Goal: Task Accomplishment & Management: Manage account settings

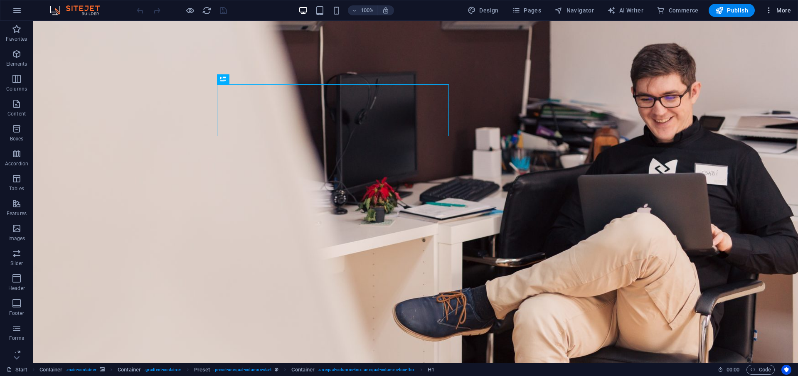
click at [766, 15] on button "More" at bounding box center [777, 10] width 33 height 13
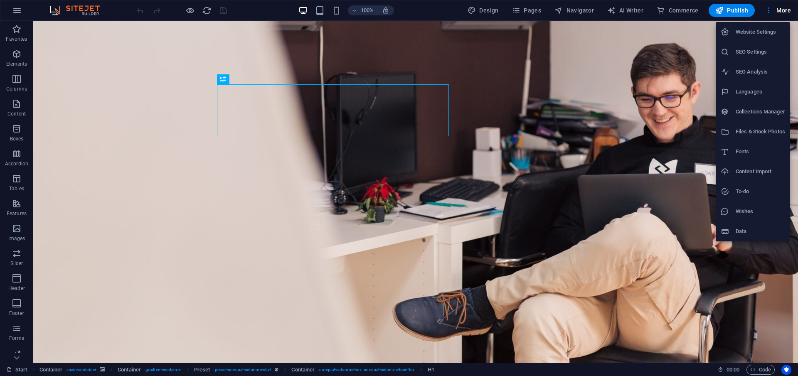
click at [747, 231] on h6 "Data" at bounding box center [760, 232] width 49 height 10
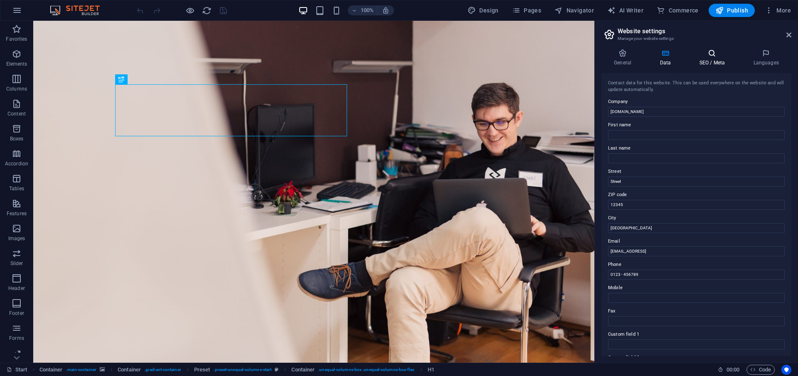
click at [714, 55] on icon at bounding box center [712, 53] width 51 height 8
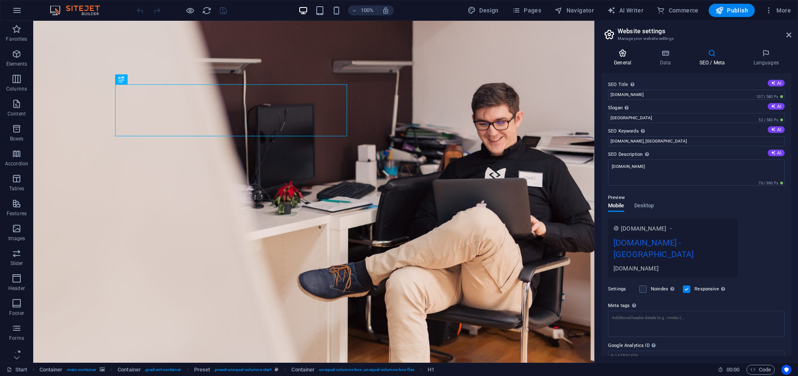
click at [628, 59] on h4 "General" at bounding box center [624, 57] width 46 height 17
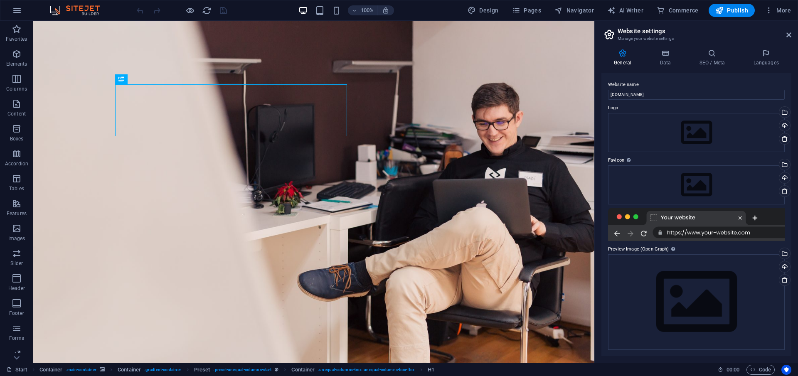
scroll to position [0, 0]
drag, startPoint x: 787, startPoint y: 33, endPoint x: 750, endPoint y: 12, distance: 43.0
click at [787, 33] on icon at bounding box center [788, 35] width 5 height 7
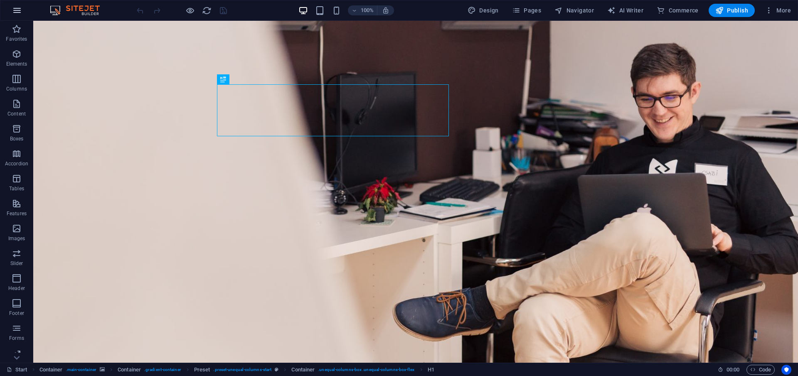
click at [16, 10] on icon "button" at bounding box center [17, 10] width 10 height 10
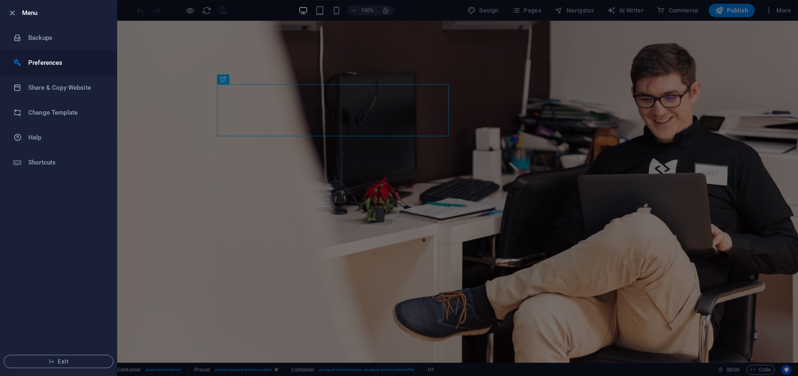
click at [66, 58] on h6 "Preferences" at bounding box center [66, 63] width 77 height 10
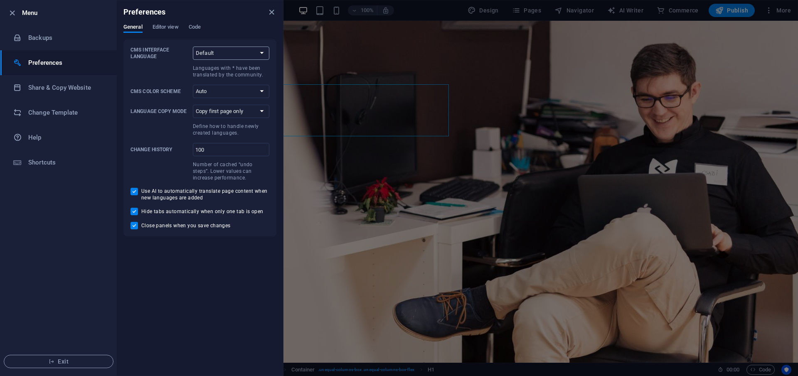
click at [227, 57] on select "Default Deutsch English Español Suomi* Français Magyar Italiano Nederlands Pols…" at bounding box center [231, 53] width 76 height 13
select select "en"
click at [193, 47] on select "Default Deutsch English Español Suomi* Français Magyar Italiano Nederlands Pols…" at bounding box center [231, 53] width 76 height 13
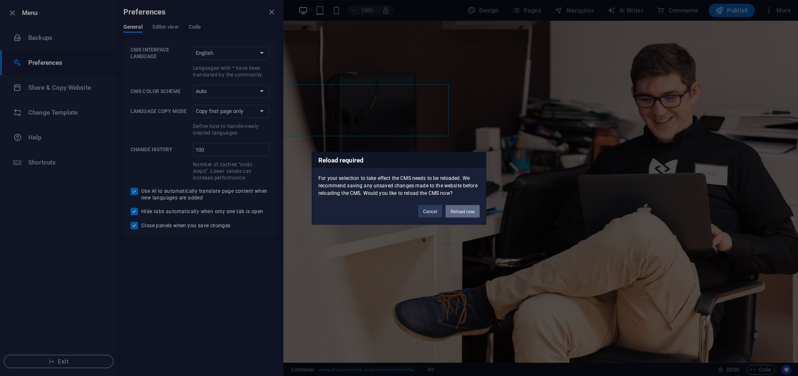
click at [470, 209] on button "Reload now" at bounding box center [463, 211] width 34 height 12
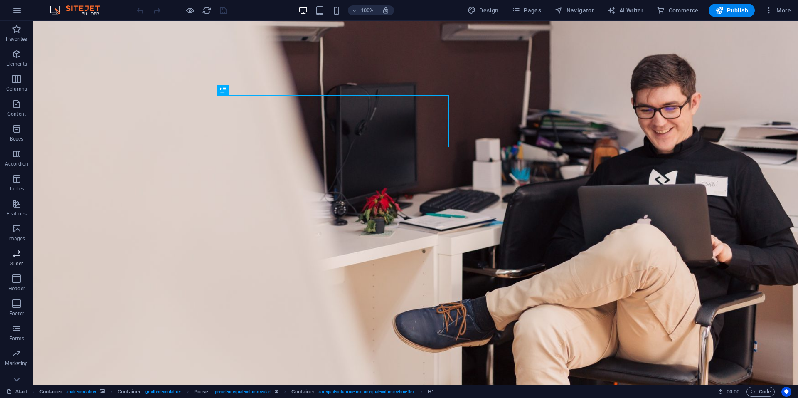
scroll to position [35, 0]
click at [19, 343] on icon "button" at bounding box center [17, 343] width 10 height 10
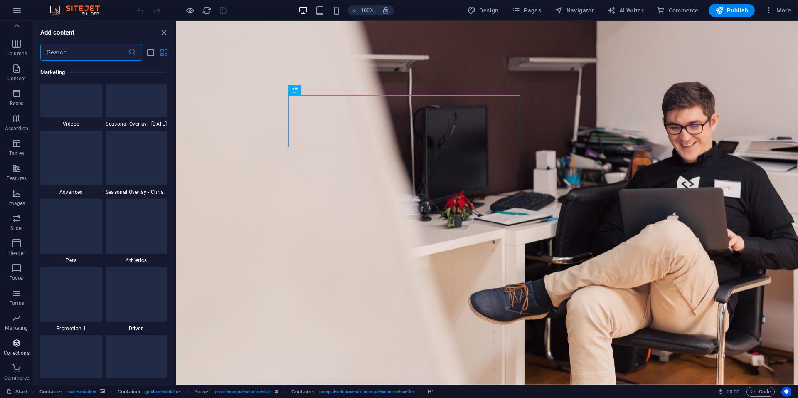
scroll to position [7608, 0]
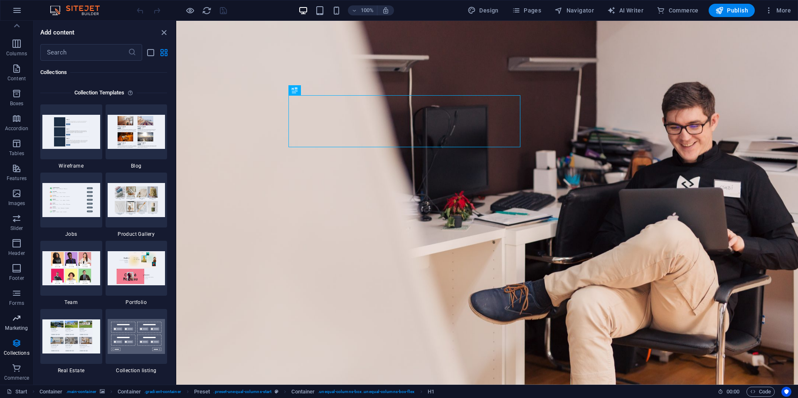
click at [19, 314] on icon "button" at bounding box center [17, 318] width 10 height 10
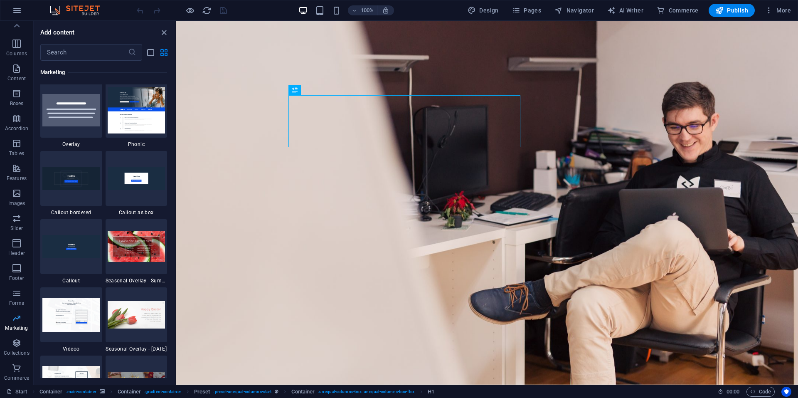
scroll to position [6770, 0]
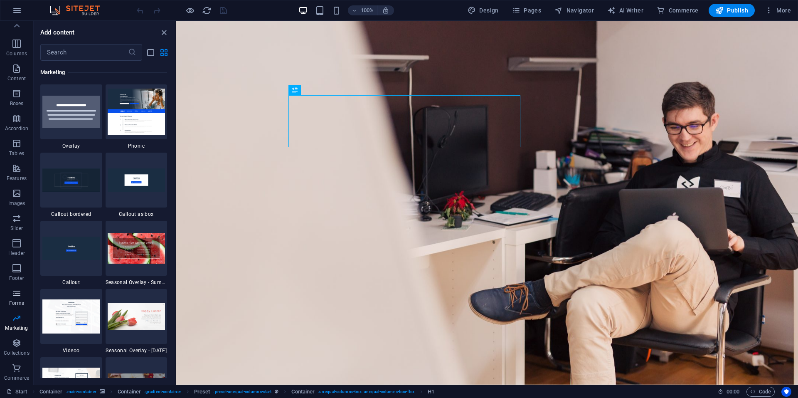
click at [24, 290] on span "Forms" at bounding box center [16, 298] width 33 height 20
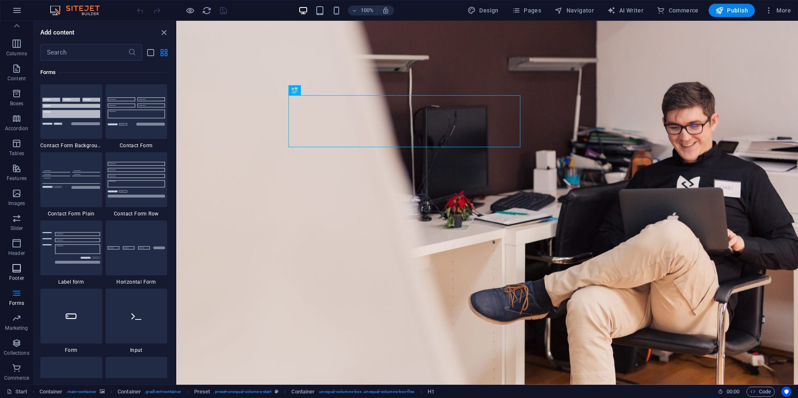
scroll to position [6068, 0]
click at [19, 277] on p "Footer" at bounding box center [16, 278] width 15 height 7
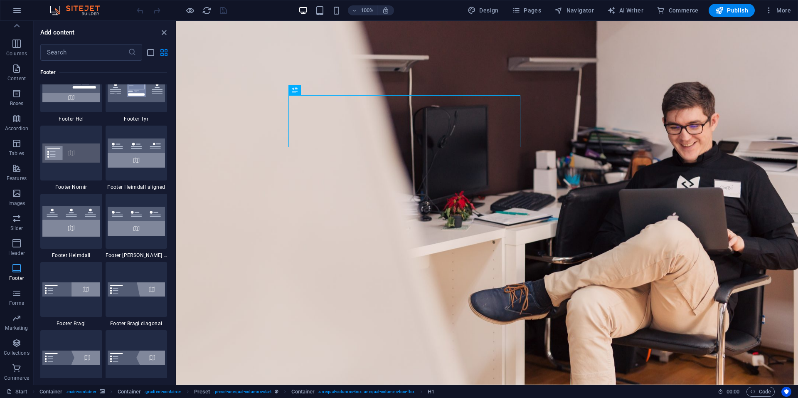
scroll to position [5502, 0]
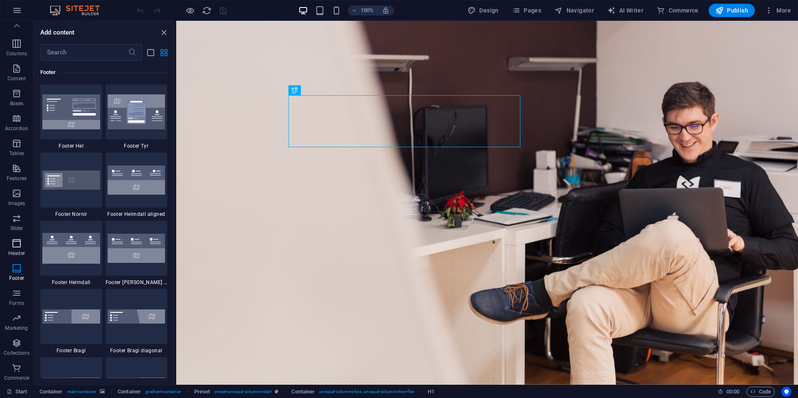
click at [19, 256] on p "Header" at bounding box center [16, 253] width 17 height 7
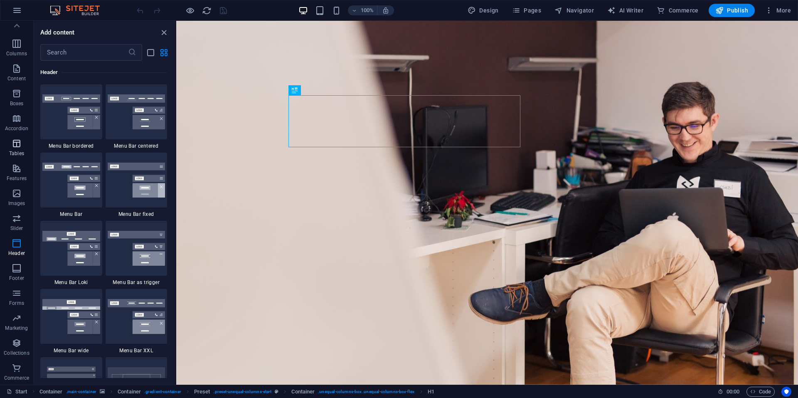
scroll to position [0, 0]
click at [19, 155] on icon "button" at bounding box center [17, 154] width 10 height 10
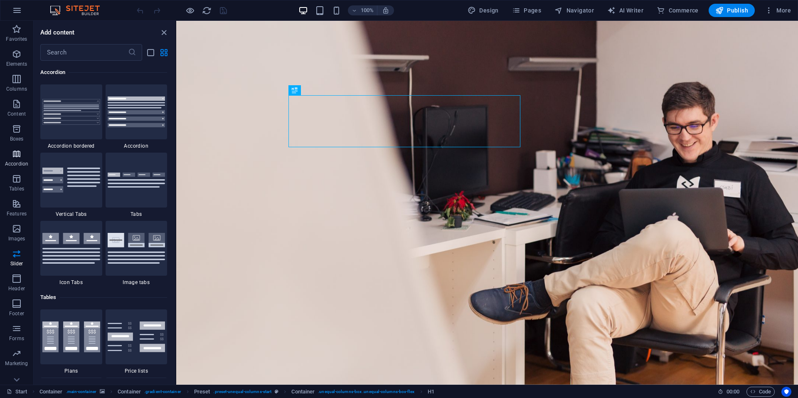
scroll to position [2654, 0]
click at [17, 207] on icon "button" at bounding box center [17, 204] width 10 height 10
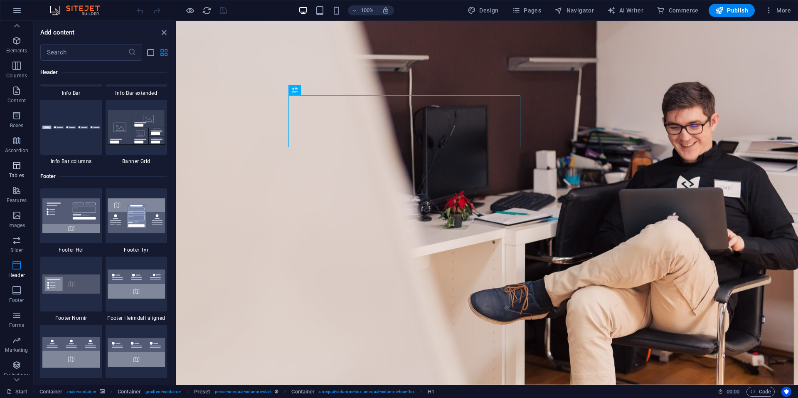
scroll to position [0, 0]
click at [18, 43] on span "Favorites" at bounding box center [16, 34] width 33 height 20
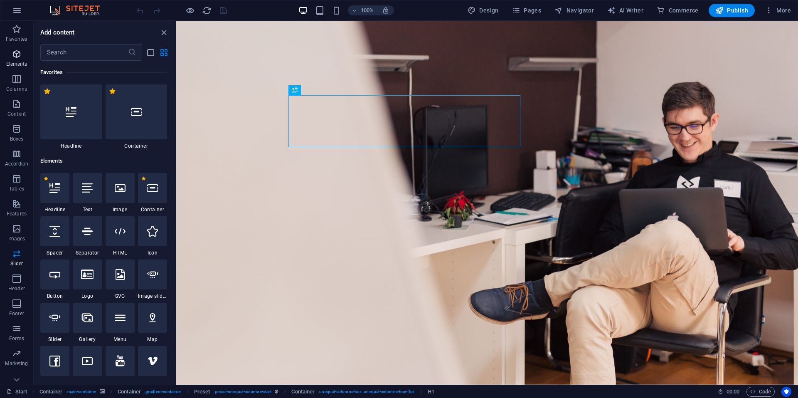
click at [18, 58] on icon "button" at bounding box center [17, 54] width 10 height 10
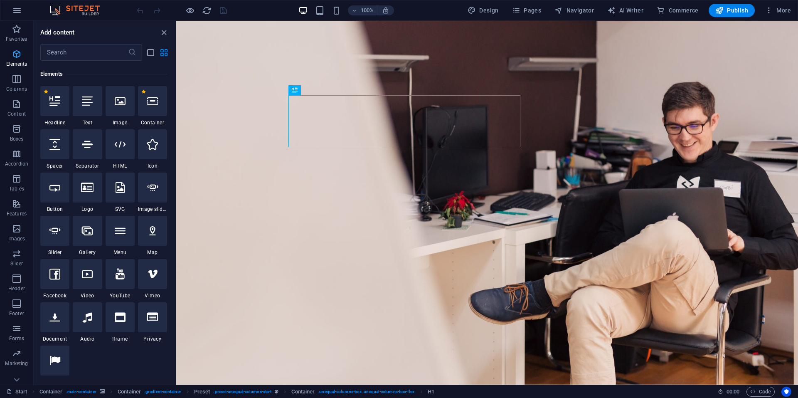
scroll to position [89, 0]
click at [107, 56] on input "text" at bounding box center [84, 52] width 88 height 17
type input "k"
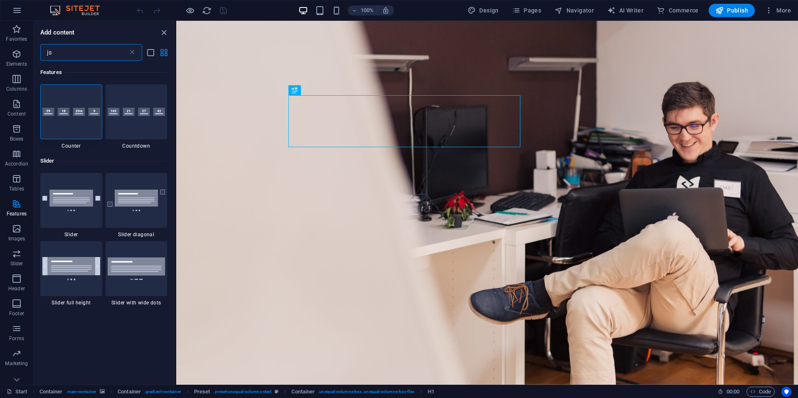
type input "j"
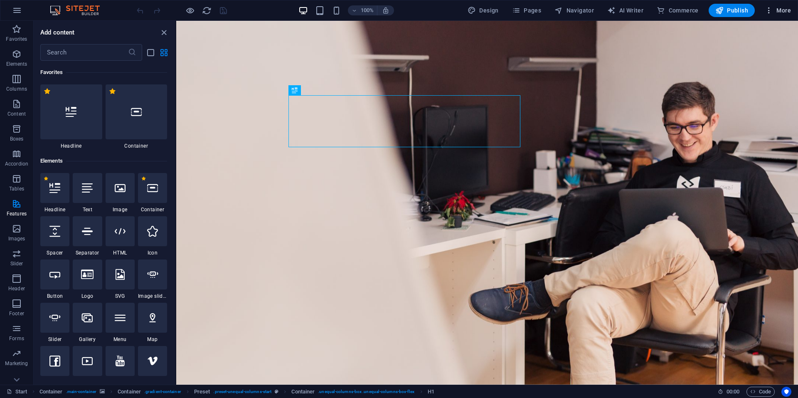
click at [777, 15] on button "More" at bounding box center [777, 10] width 33 height 13
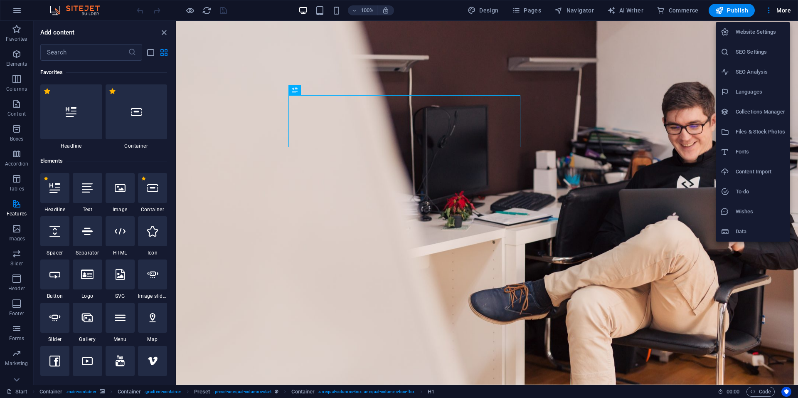
click at [756, 37] on li "Website Settings" at bounding box center [753, 32] width 74 height 20
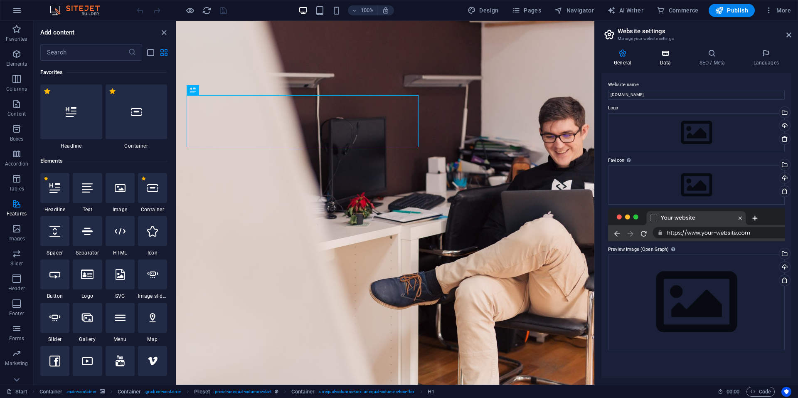
click at [668, 56] on icon at bounding box center [665, 53] width 36 height 8
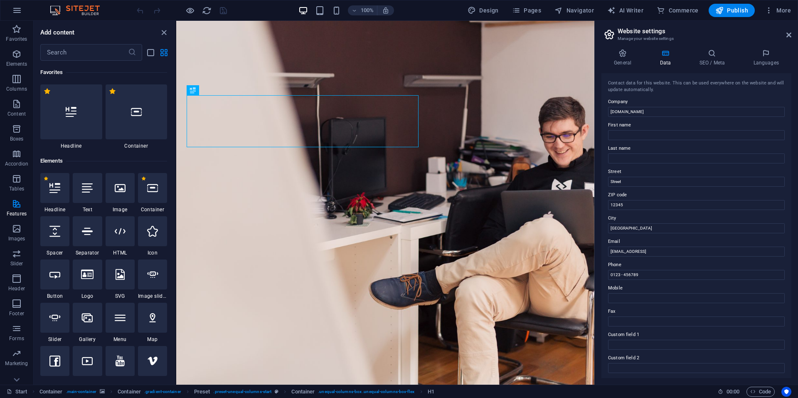
scroll to position [95, 0]
click at [706, 54] on icon at bounding box center [712, 53] width 51 height 8
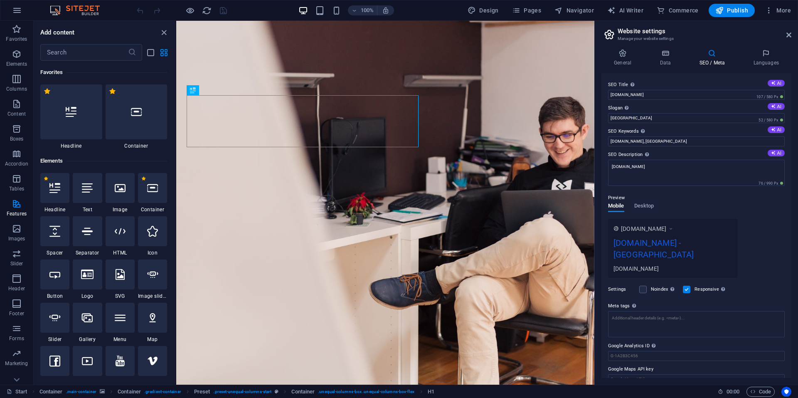
scroll to position [1, 0]
click at [670, 350] on input "Google Analytics ID Please only add the Google Analytics ID. We automatically i…" at bounding box center [696, 355] width 177 height 10
paste input "G-XBGS2SMYVW"
type input "G-XBGS2SMYVW"
click at [646, 373] on input "Google Maps API key" at bounding box center [696, 378] width 177 height 10
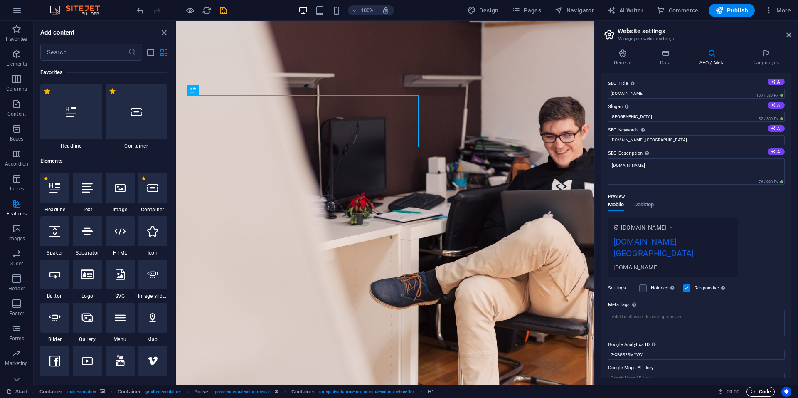
click at [753, 376] on icon "button" at bounding box center [752, 391] width 5 height 5
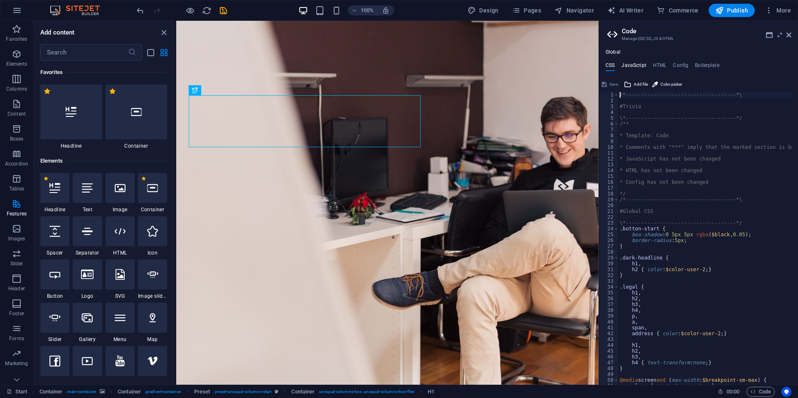
click at [644, 66] on h4 "JavaScript" at bounding box center [633, 66] width 25 height 9
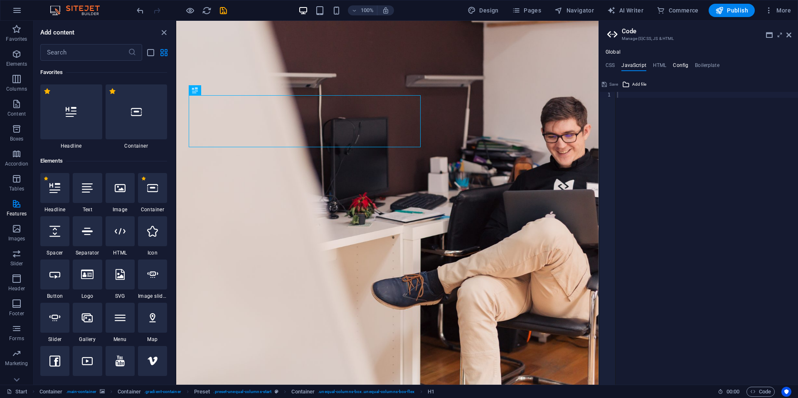
click at [683, 64] on div "Global CSS JavaScript HTML Config Boilerplate /*-------------------------------…" at bounding box center [698, 216] width 199 height 335
click at [683, 64] on h4 "Config" at bounding box center [680, 66] width 15 height 9
type textarea "$lh-headlines-all: (1.3, null, null);"
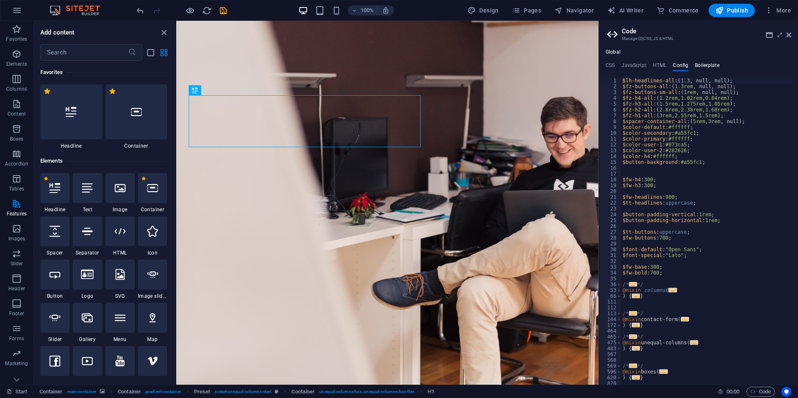
click at [705, 65] on h4 "Boilerplate" at bounding box center [707, 66] width 25 height 9
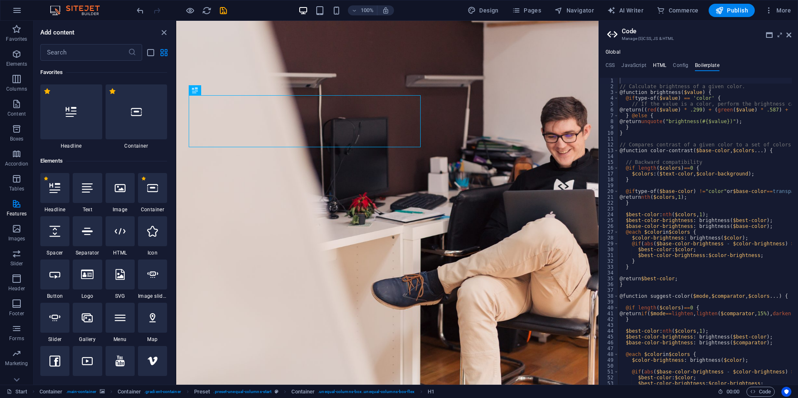
click at [657, 64] on h4 "HTML" at bounding box center [660, 66] width 14 height 9
type textarea "<a href="#main-content" class="wv-link-content button">Skip to main content</a>"
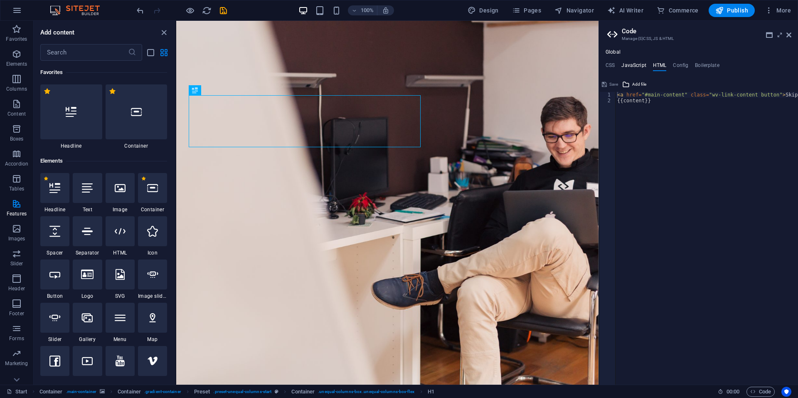
click at [637, 63] on h4 "JavaScript" at bounding box center [633, 66] width 25 height 9
click at [615, 63] on ul "CSS JavaScript HTML Config Boilerplate" at bounding box center [698, 66] width 199 height 9
click at [677, 66] on h4 "Config" at bounding box center [680, 66] width 15 height 9
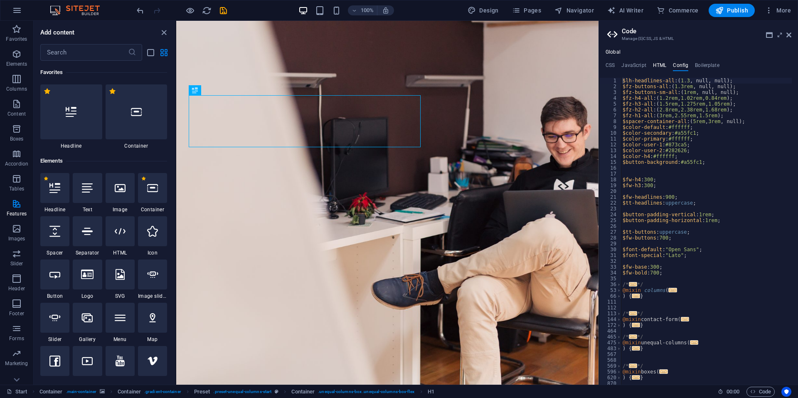
click at [660, 66] on h4 "HTML" at bounding box center [660, 66] width 14 height 9
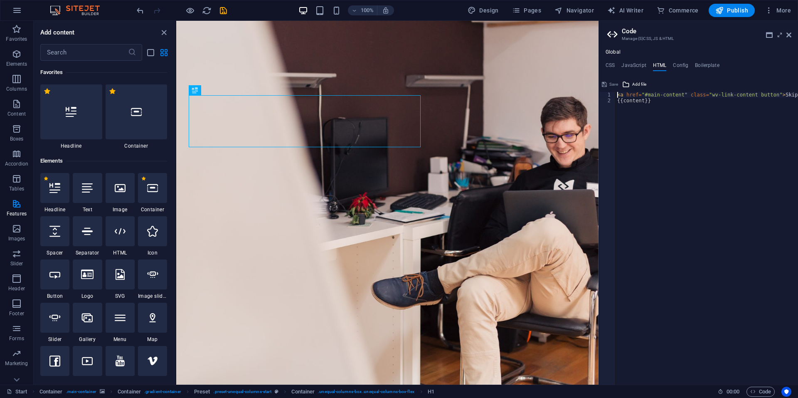
scroll to position [0, 0]
click at [611, 66] on h4 "CSS" at bounding box center [610, 66] width 9 height 9
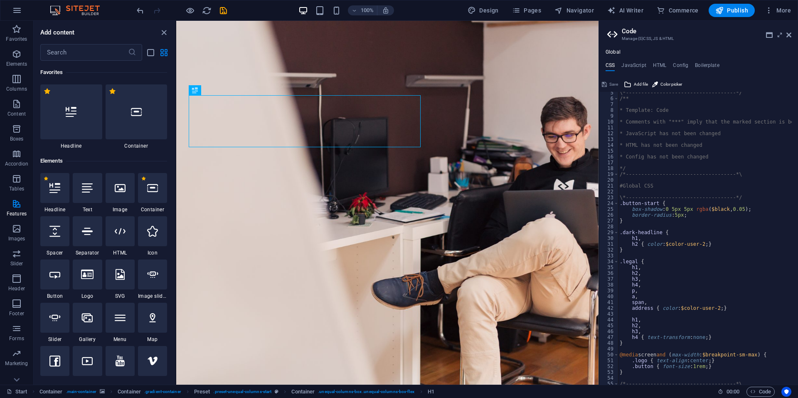
scroll to position [26, 0]
click at [756, 376] on span "Code" at bounding box center [760, 392] width 21 height 10
click at [788, 34] on icon at bounding box center [788, 35] width 5 height 7
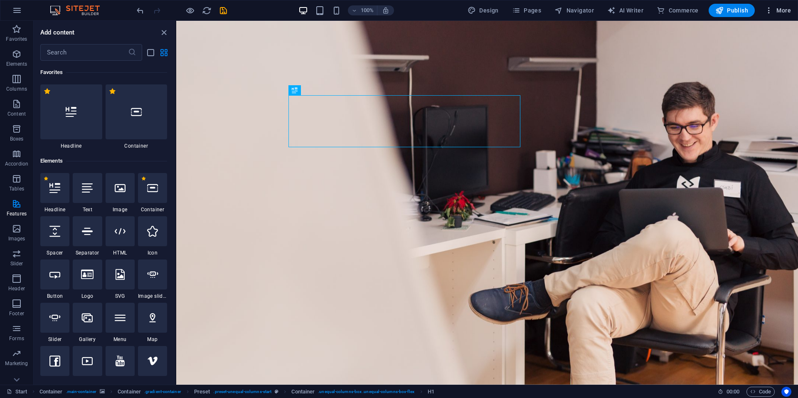
click at [767, 12] on icon "button" at bounding box center [769, 10] width 8 height 8
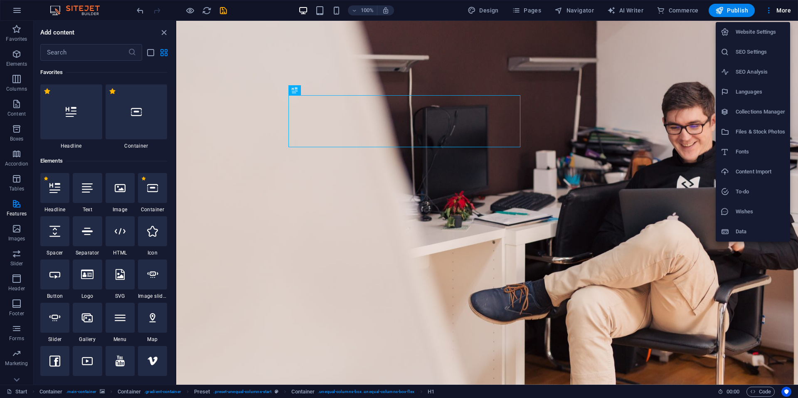
click at [756, 63] on li "SEO Analysis" at bounding box center [753, 72] width 74 height 20
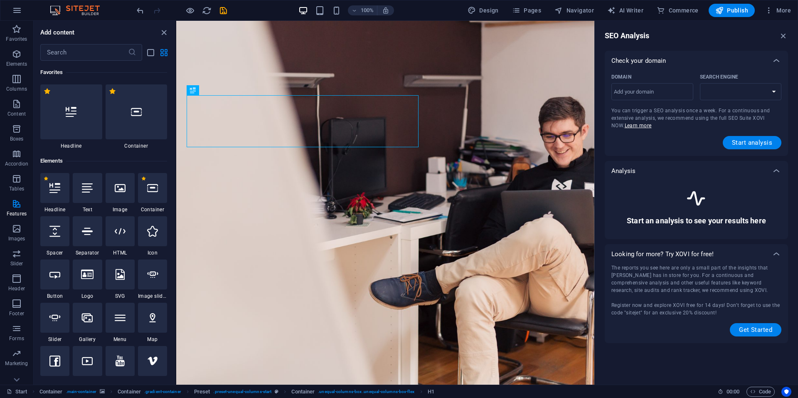
select select "google.com"
click at [735, 89] on select "google.de google.at google.es google.co.uk google.fr google.it google.ch google…" at bounding box center [741, 91] width 82 height 17
click at [676, 91] on input "Domain ​" at bounding box center [652, 91] width 82 height 13
click at [626, 88] on input "edu.pessilo.tech" at bounding box center [652, 91] width 82 height 13
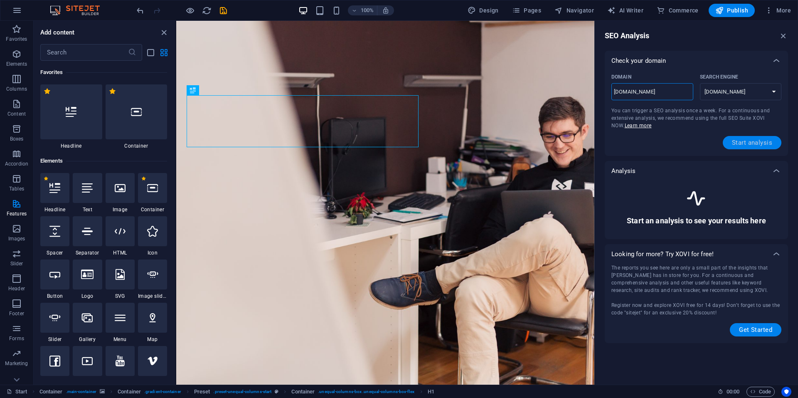
type input "[DOMAIN_NAME]"
click at [749, 141] on span "Start analysis" at bounding box center [752, 142] width 40 height 7
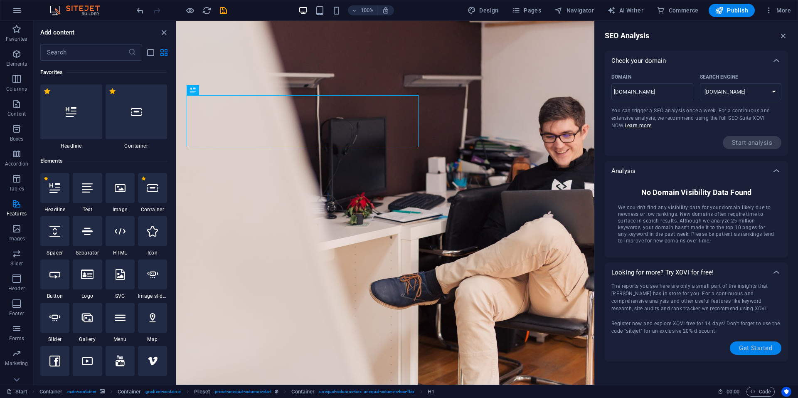
click at [747, 341] on button "Get Started" at bounding box center [756, 347] width 52 height 13
click at [776, 9] on span "More" at bounding box center [778, 10] width 26 height 8
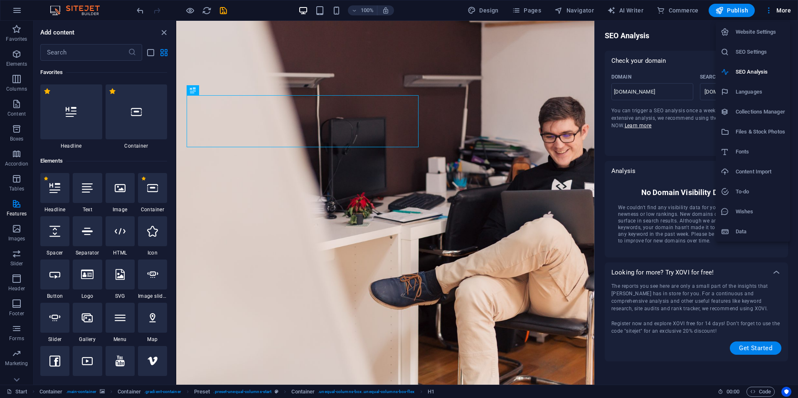
click at [758, 30] on h6 "Website Settings" at bounding box center [760, 32] width 49 height 10
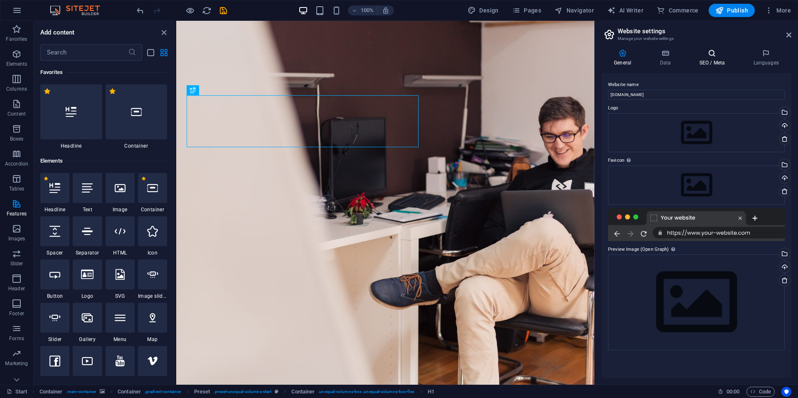
click at [718, 61] on h4 "SEO / Meta" at bounding box center [714, 57] width 54 height 17
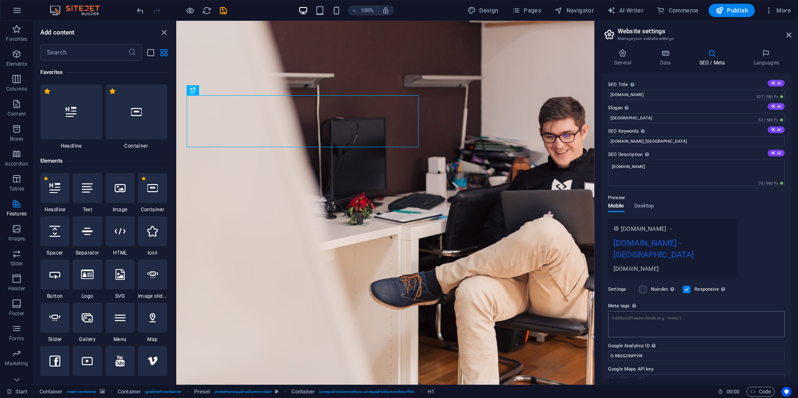
scroll to position [1, 0]
click at [635, 201] on span "Desktop" at bounding box center [644, 205] width 20 height 12
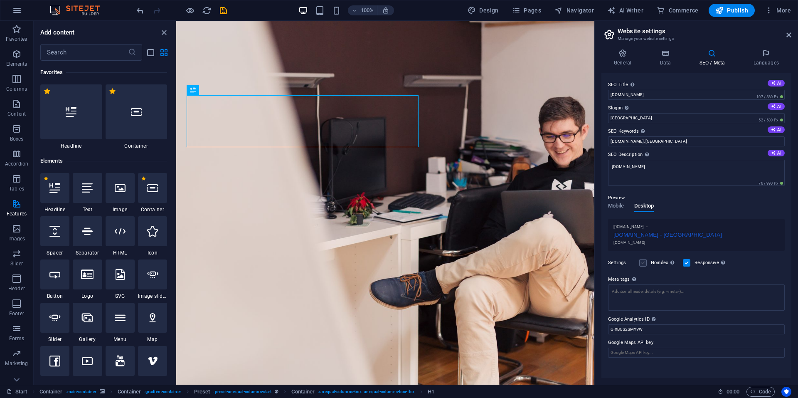
click at [641, 262] on label at bounding box center [642, 262] width 7 height 7
click at [0, 0] on input "Noindex Instruct search engines to exclude this website from search results." at bounding box center [0, 0] width 0 height 0
click at [641, 262] on label at bounding box center [642, 262] width 7 height 7
click at [0, 0] on input "Noindex Instruct search engines to exclude this website from search results." at bounding box center [0, 0] width 0 height 0
click at [618, 208] on span "Mobile" at bounding box center [616, 207] width 16 height 12
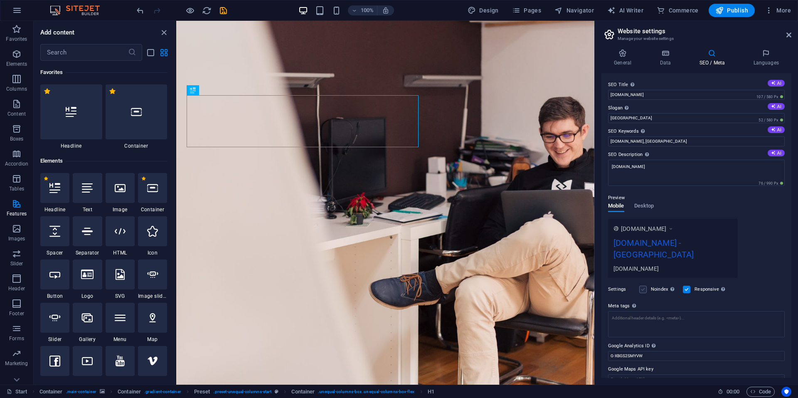
click at [641, 286] on label at bounding box center [642, 289] width 7 height 7
click at [0, 0] on input "Noindex Instruct search engines to exclude this website from search results." at bounding box center [0, 0] width 0 height 0
click at [641, 286] on label at bounding box center [642, 289] width 7 height 7
click at [0, 0] on input "Noindex Instruct search engines to exclude this website from search results." at bounding box center [0, 0] width 0 height 0
click at [768, 57] on icon at bounding box center [766, 53] width 51 height 8
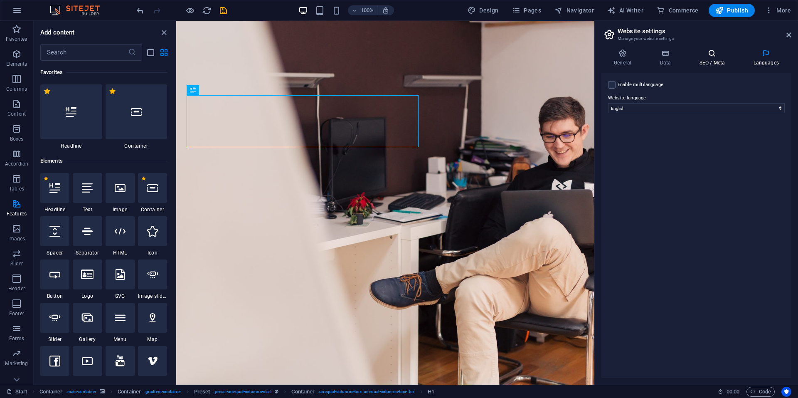
click at [724, 55] on icon at bounding box center [712, 53] width 51 height 8
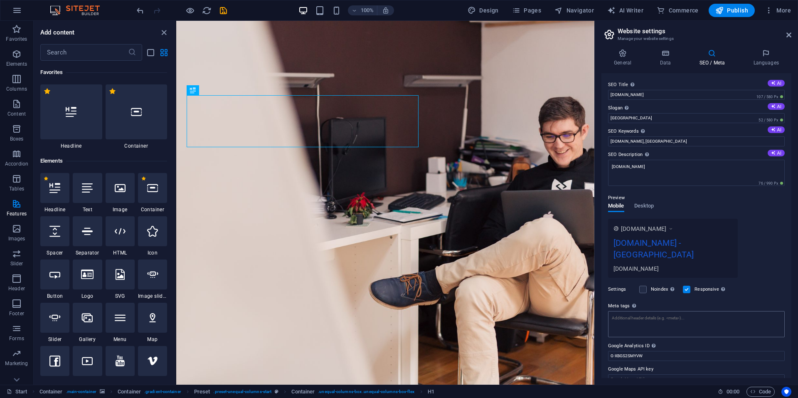
scroll to position [1, 0]
click at [736, 10] on span "Publish" at bounding box center [731, 10] width 33 height 8
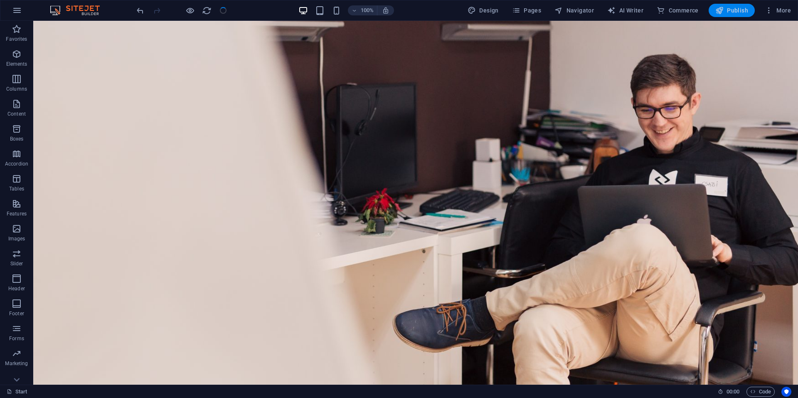
click at [736, 10] on span "Publish" at bounding box center [731, 10] width 33 height 8
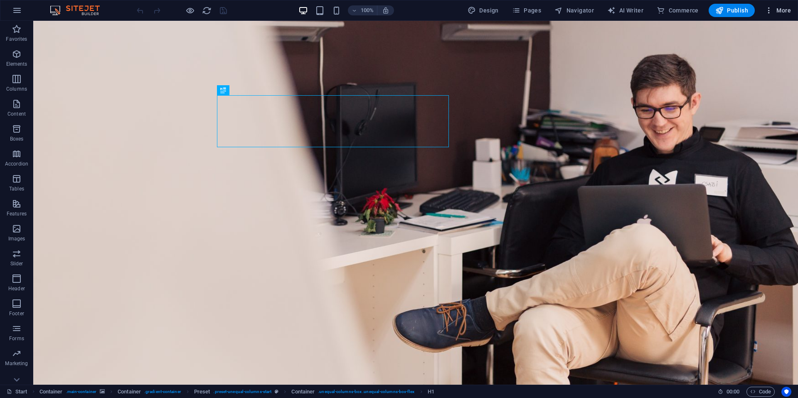
click at [788, 12] on span "More" at bounding box center [778, 10] width 26 height 8
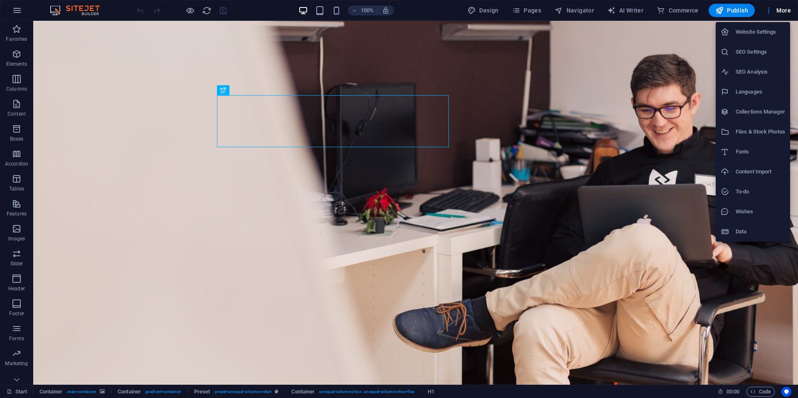
click at [763, 39] on li "Website Settings" at bounding box center [753, 32] width 74 height 20
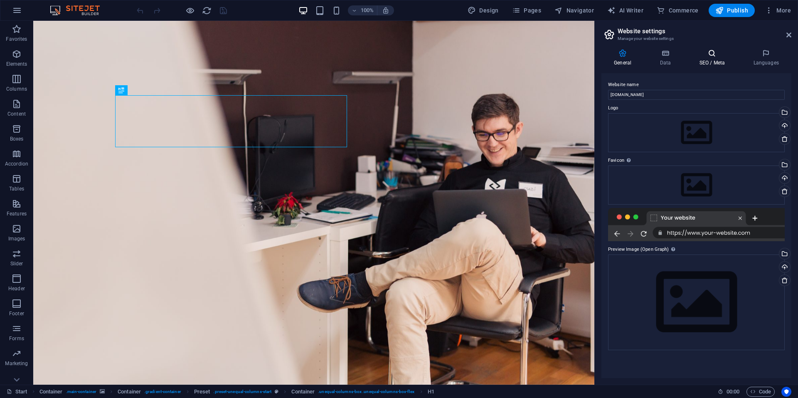
click at [704, 60] on h4 "SEO / Meta" at bounding box center [714, 57] width 54 height 17
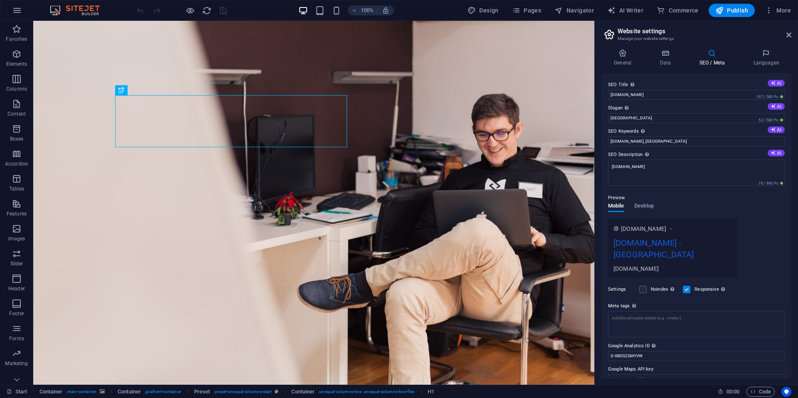
scroll to position [1, 0]
click at [756, 393] on span "Code" at bounding box center [760, 392] width 21 height 10
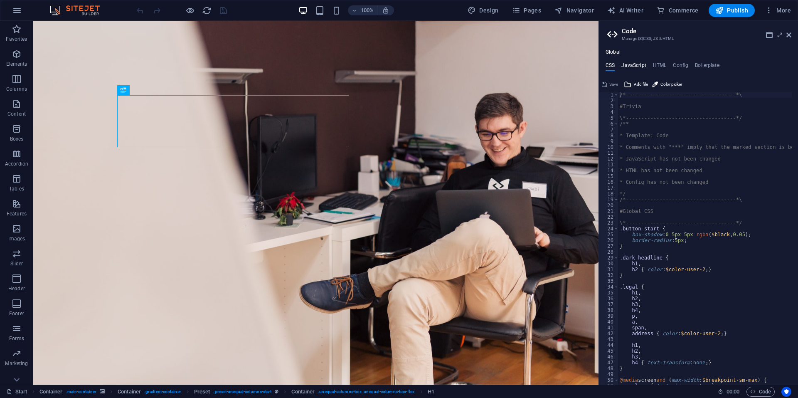
click at [639, 64] on h4 "JavaScript" at bounding box center [633, 66] width 25 height 9
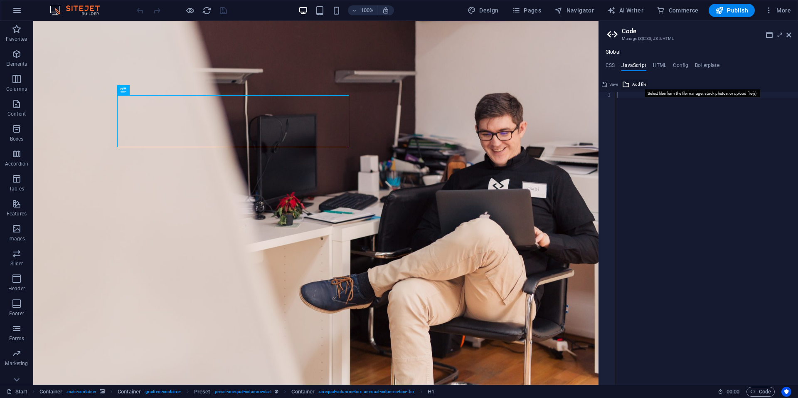
click at [635, 81] on span "Add file" at bounding box center [639, 84] width 14 height 10
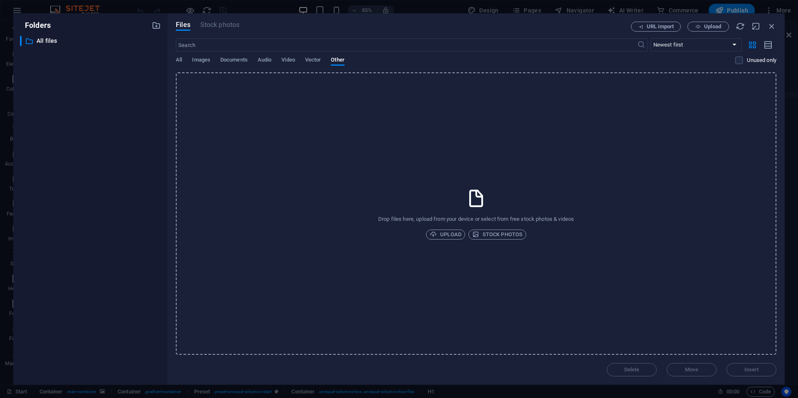
click at [332, 152] on div "Drop files here, upload from your device or select from free stock photos & vid…" at bounding box center [476, 213] width 601 height 282
click at [771, 25] on icon "button" at bounding box center [771, 26] width 9 height 9
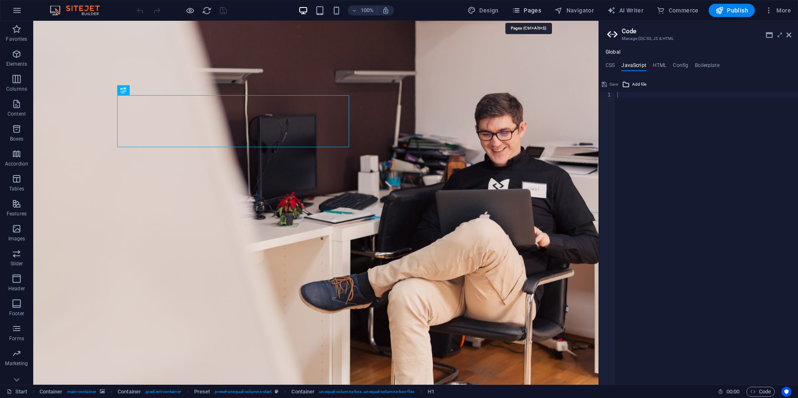
click at [519, 11] on icon "button" at bounding box center [516, 10] width 8 height 8
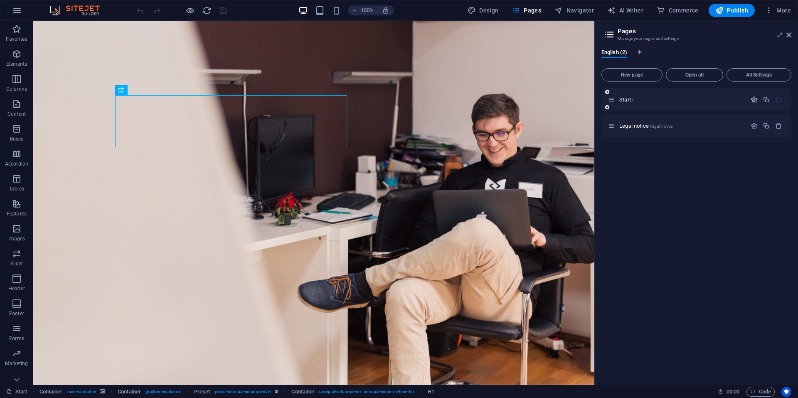
click at [754, 98] on icon "button" at bounding box center [754, 99] width 7 height 7
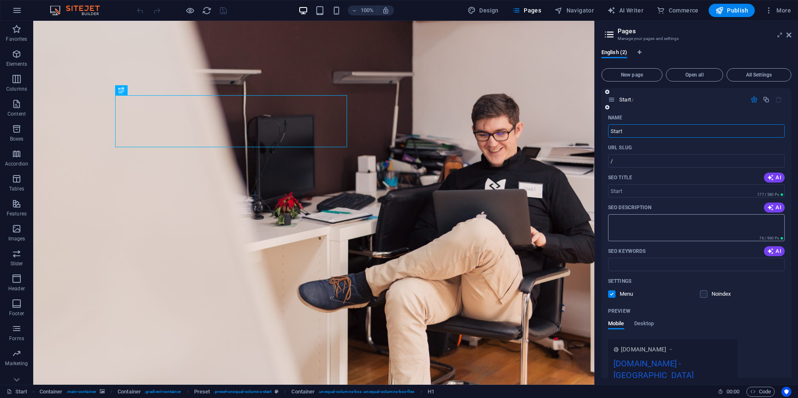
scroll to position [72, 0]
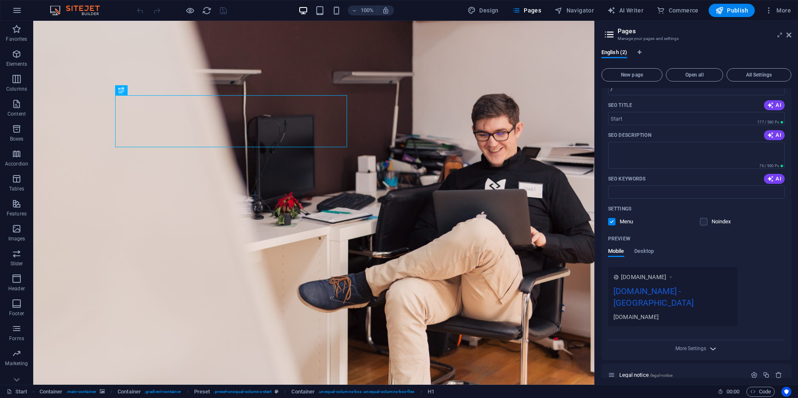
click at [710, 344] on icon "button" at bounding box center [713, 349] width 10 height 10
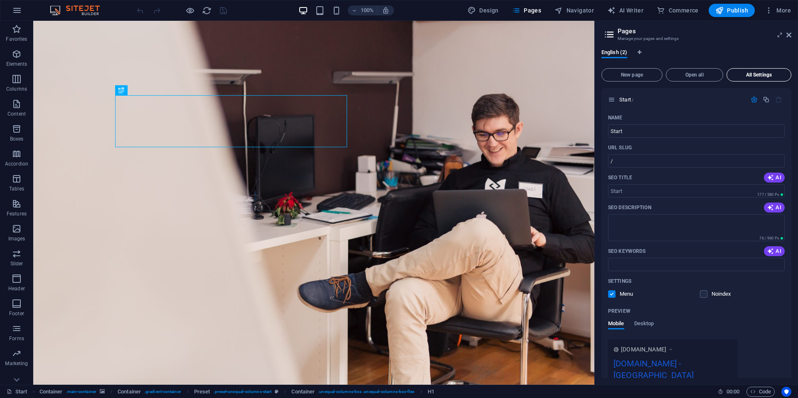
click at [749, 79] on button "All Settings" at bounding box center [758, 74] width 65 height 13
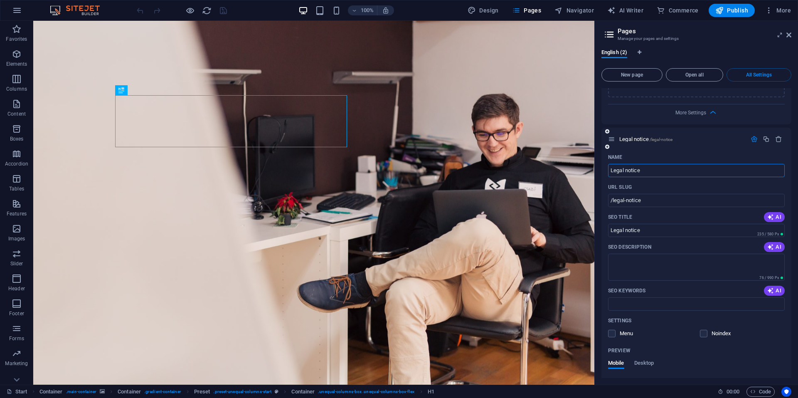
scroll to position [502, 0]
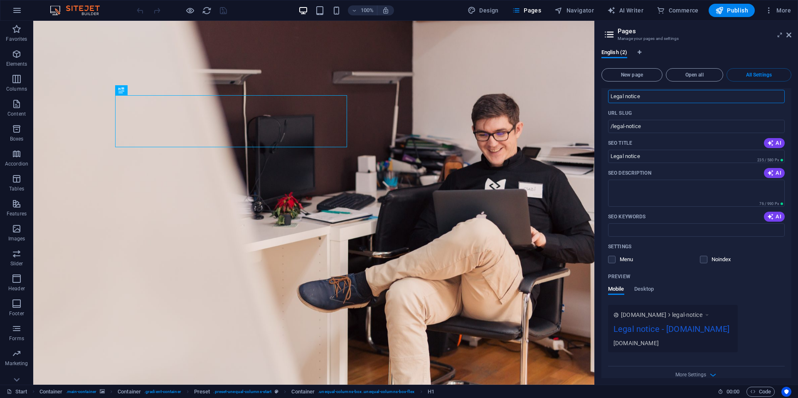
click at [645, 273] on div "Preview Mobile Desktop" at bounding box center [696, 287] width 177 height 35
click at [645, 284] on span "Desktop" at bounding box center [644, 290] width 20 height 12
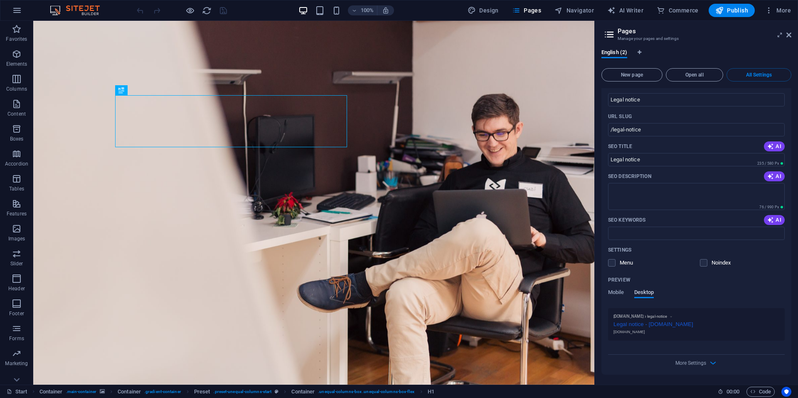
scroll to position [487, 0]
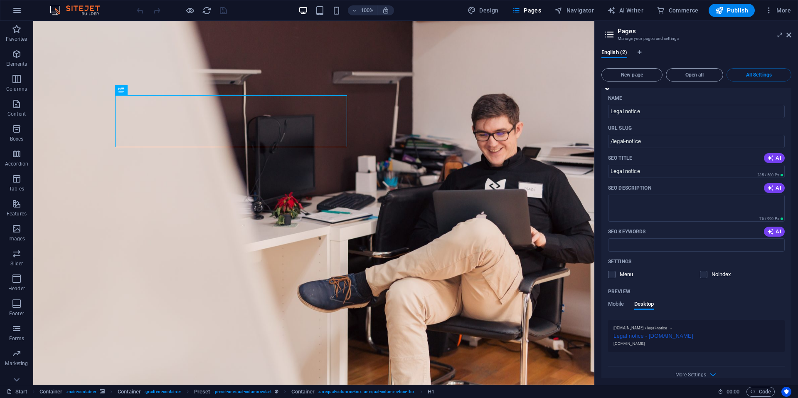
click at [712, 369] on div "Name Legal notice ​ URL SLUG /legal-notice ​ SEO Title AI Legal notice ​ 235 / …" at bounding box center [696, 238] width 190 height 295
click at [709, 369] on icon "button" at bounding box center [713, 374] width 10 height 10
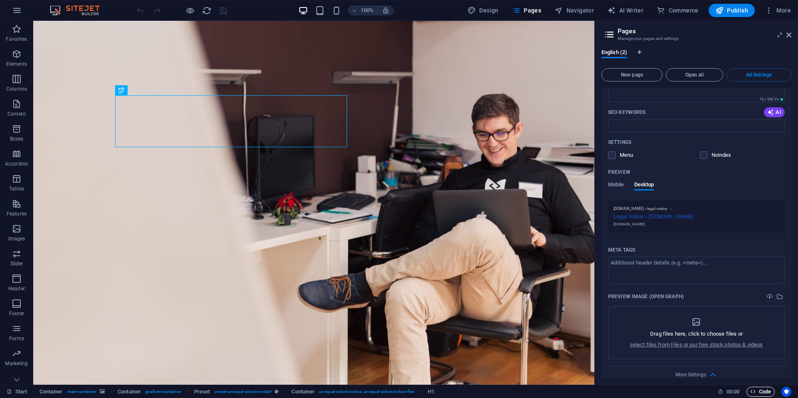
click at [760, 390] on span "Code" at bounding box center [760, 392] width 21 height 10
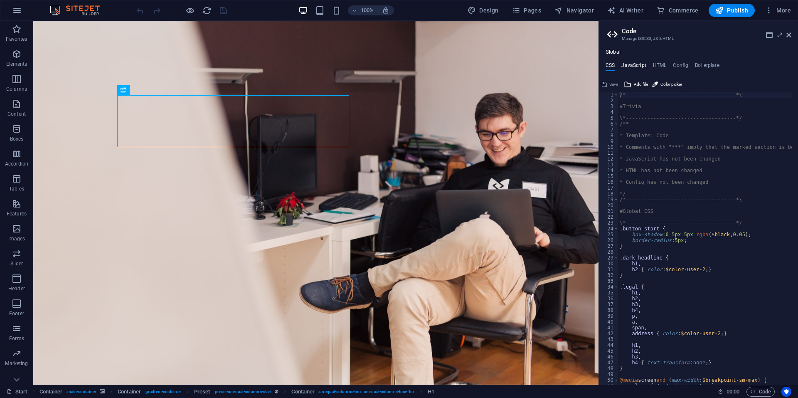
click at [636, 65] on h4 "JavaScript" at bounding box center [633, 66] width 25 height 9
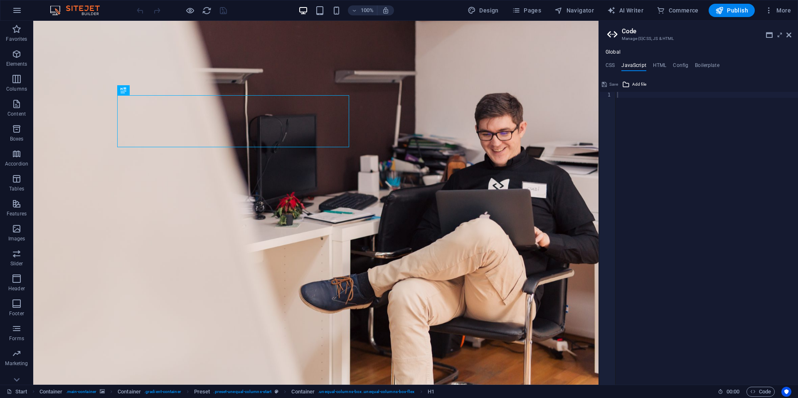
click at [615, 85] on div "Save" at bounding box center [610, 84] width 19 height 10
click at [660, 64] on h4 "HTML" at bounding box center [660, 66] width 14 height 9
type textarea "<a href="#main-content" class="wv-link-content button">Skip to main content</a>"
click at [628, 65] on h4 "JavaScript" at bounding box center [633, 66] width 25 height 9
click at [635, 102] on div at bounding box center [707, 244] width 182 height 304
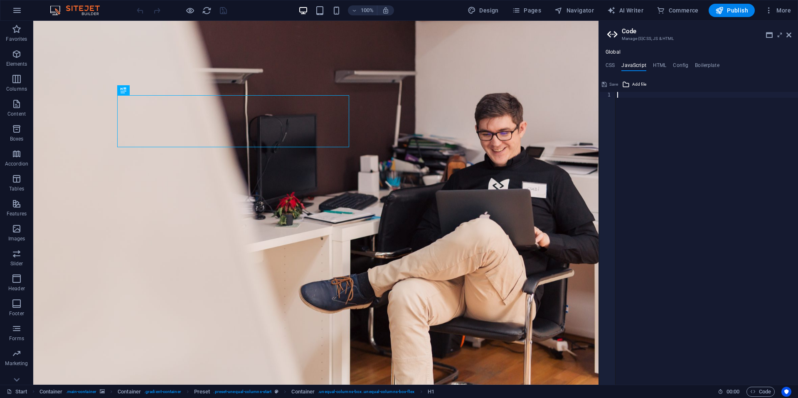
paste textarea "</script>"
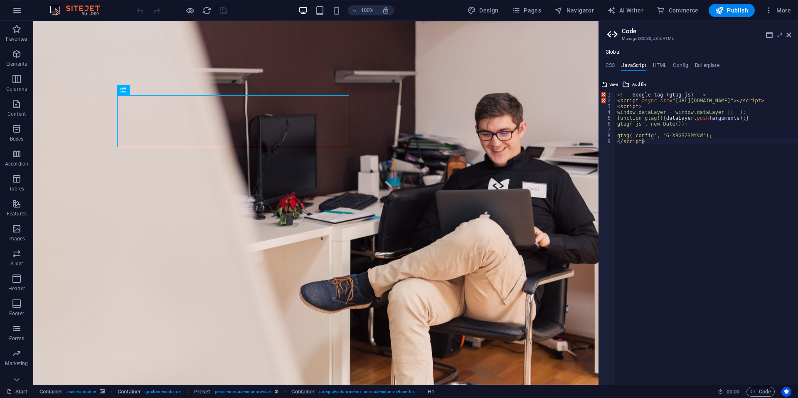
click at [657, 153] on div "<!-- Google tag ( gtag . js ) --> < script async src = "https://www.googletagma…" at bounding box center [738, 241] width 244 height 298
click at [704, 97] on div "<!-- Google tag ( gtag . js ) --> < script async src = "https://www.googletagma…" at bounding box center [738, 241] width 244 height 298
drag, startPoint x: 704, startPoint y: 97, endPoint x: 613, endPoint y: 95, distance: 90.6
click at [613, 95] on div "<!-- Google tag (gtag.js) --> 1 2 3 4 5 6 7 8 9 <!-- Google tag ( gtag . js ) -…" at bounding box center [698, 238] width 199 height 293
click at [625, 94] on div "<!-- Google tag ( gtag . js ) --> < script async src = "https://www.googletagma…" at bounding box center [707, 238] width 182 height 293
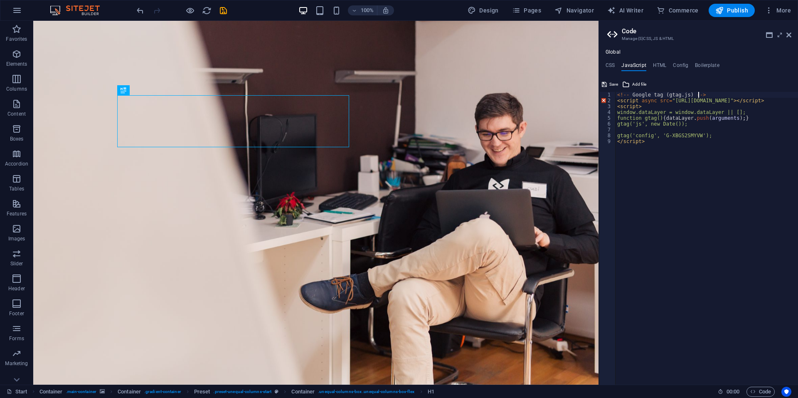
click at [702, 94] on div "<!-- Google tag ( gtag . js ) --> < script async src = "https://www.googletagma…" at bounding box center [738, 241] width 244 height 298
click at [618, 96] on div "<!-- Google tag ( gtag . js ) --> < script async src = "https://www.googletagma…" at bounding box center [738, 241] width 244 height 298
click at [630, 102] on div "<!-- Google tag ( gtag . js ) --> < script async src = "https://www.googletagma…" at bounding box center [738, 241] width 244 height 298
click at [736, 249] on div "< script async src = "https://www.googletagmanager.com/gtag/js?id=G-XBGS2SMYVW"…" at bounding box center [738, 241] width 244 height 298
type textarea "</script>"
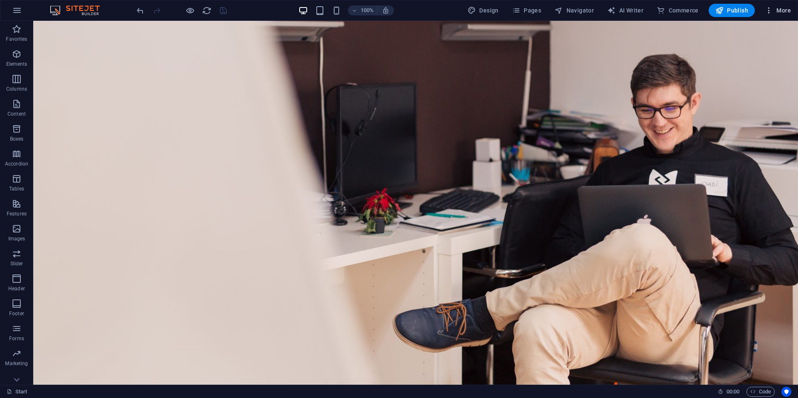
click at [780, 11] on span "More" at bounding box center [778, 10] width 26 height 8
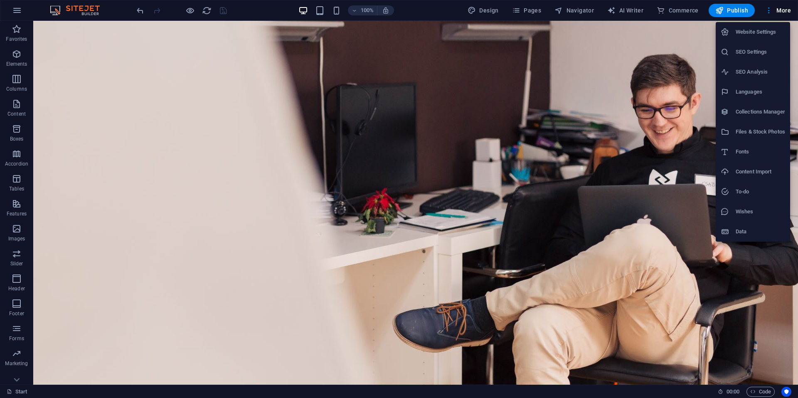
click at [753, 131] on h6 "Files & Stock Photos" at bounding box center [760, 132] width 49 height 10
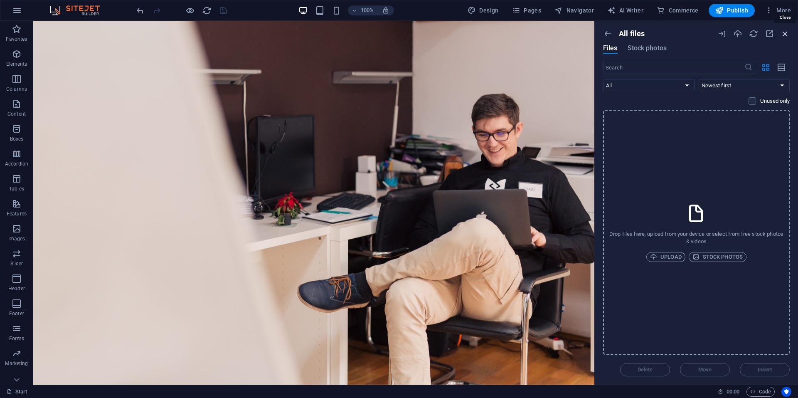
click at [785, 34] on icon "button" at bounding box center [784, 33] width 9 height 9
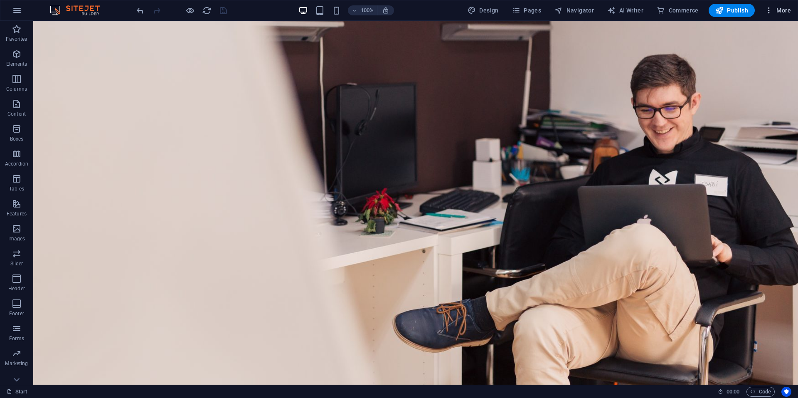
click at [779, 14] on span "More" at bounding box center [778, 10] width 26 height 8
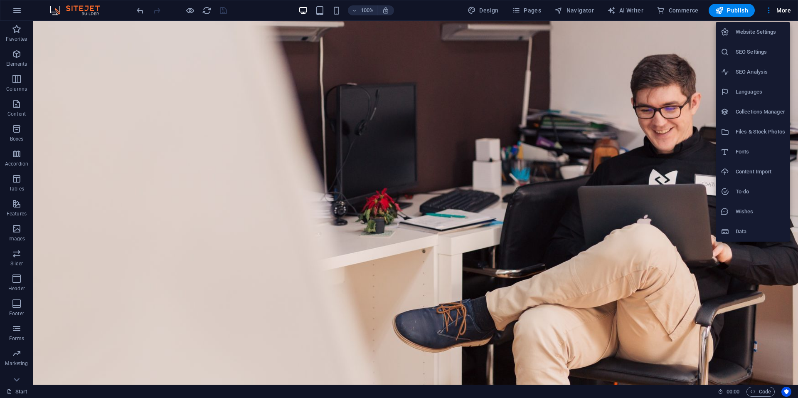
click at [760, 389] on div at bounding box center [399, 199] width 798 height 398
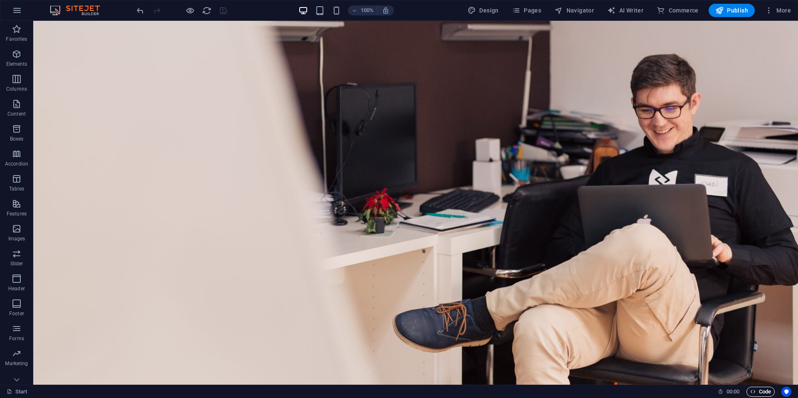
click at [760, 391] on span "Code" at bounding box center [760, 392] width 21 height 10
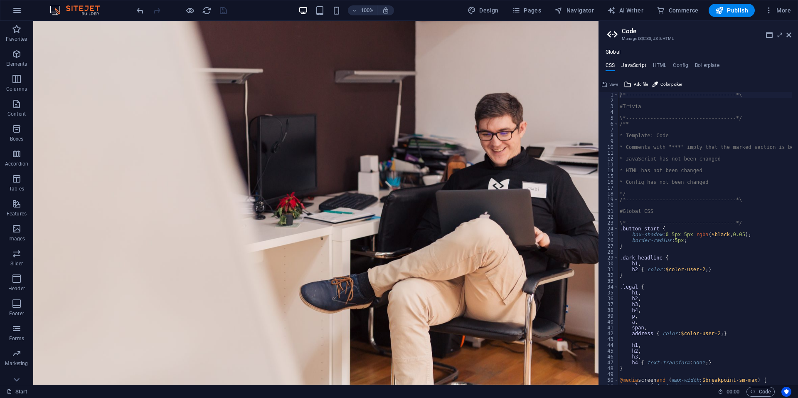
click at [643, 65] on h4 "JavaScript" at bounding box center [633, 66] width 25 height 9
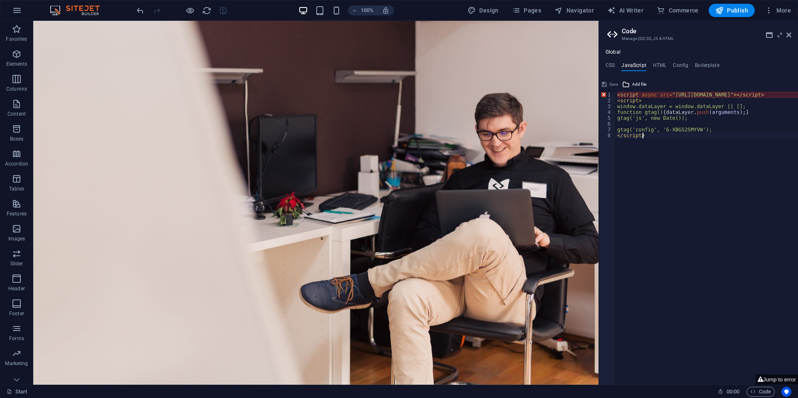
click at [656, 135] on div "< script async src = "https://www.googletagmanager.com/gtag/js?id=G-XBGS2SMYVW"…" at bounding box center [738, 241] width 244 height 298
click at [712, 104] on div "< script async src = "https://www.googletagmanager.com/gtag/js?id=G-XBGS2SMYVW"…" at bounding box center [738, 241] width 244 height 298
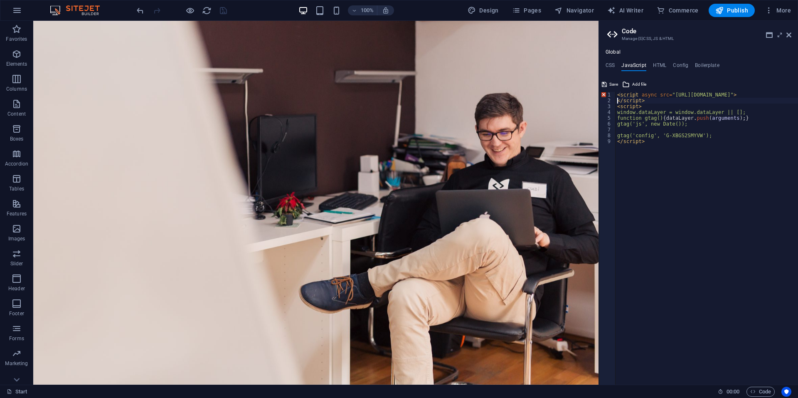
scroll to position [0, 37]
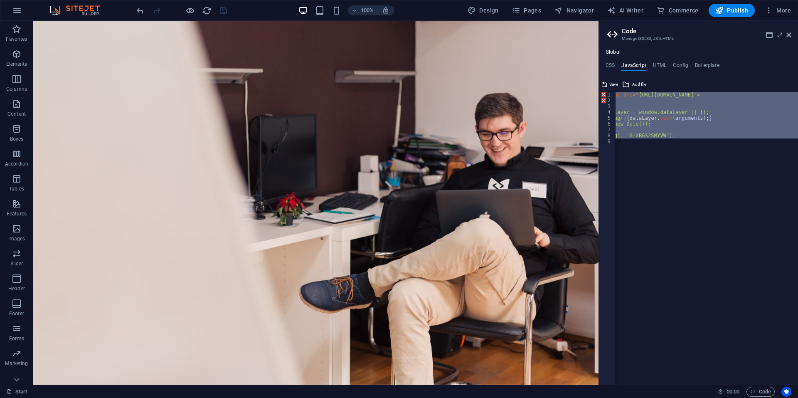
paste textarea
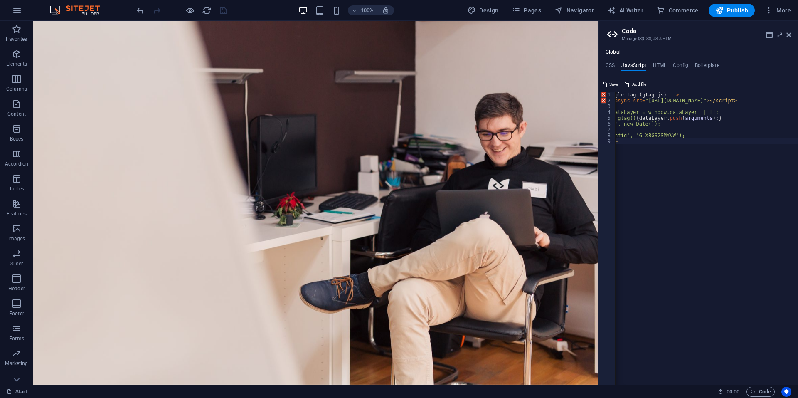
scroll to position [0, 0]
click at [705, 94] on div "<!-- Google tag ( gtag . js ) --> < script async src = "https://www.googletagma…" at bounding box center [738, 241] width 244 height 298
type textarea ">"
click at [704, 115] on div "< script async src = "https://www.googletagmanager.com/gtag/js?id=G-XBGS2SMYVW"…" at bounding box center [738, 241] width 244 height 298
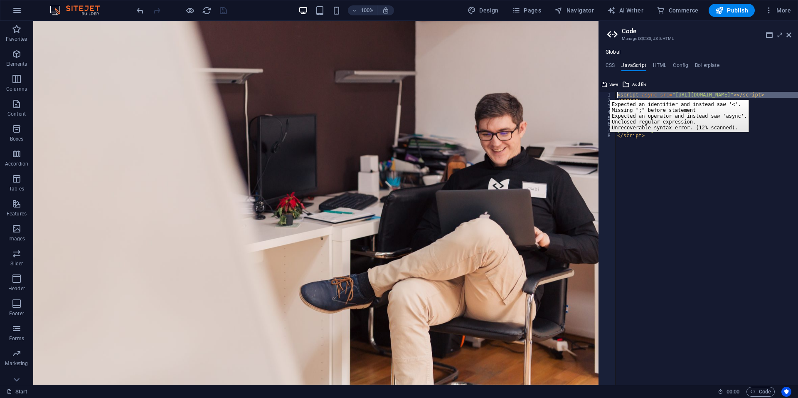
click at [603, 94] on div "1" at bounding box center [607, 95] width 17 height 6
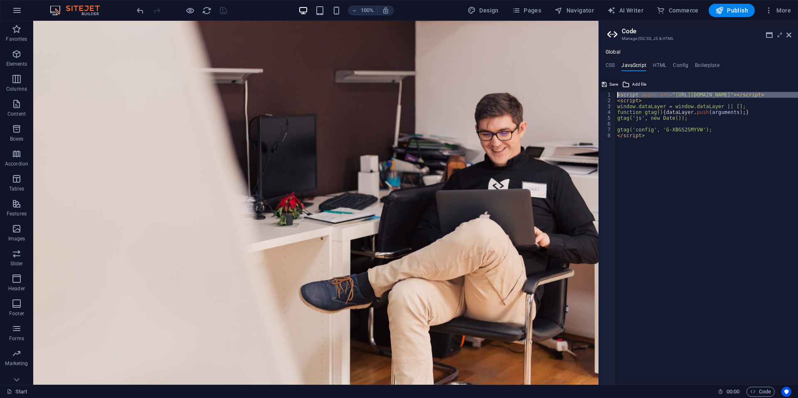
type textarea "<script async src="https://www.googletagmanager.com/gtag/js?id=G-XBGS2SMYVW"></…"
click at [610, 87] on span "Save" at bounding box center [613, 84] width 9 height 10
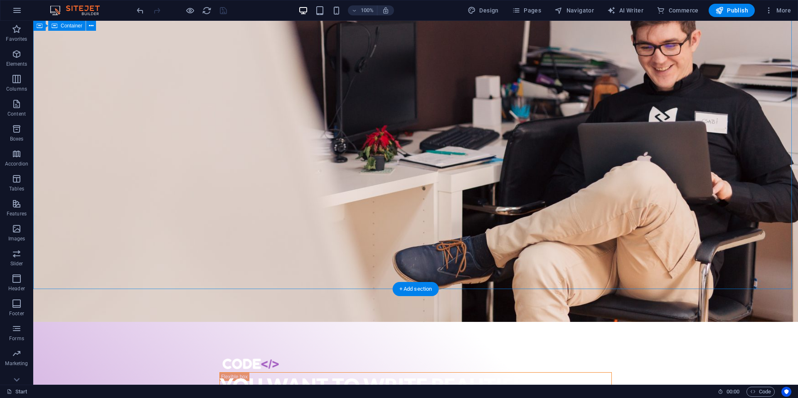
scroll to position [278, 0]
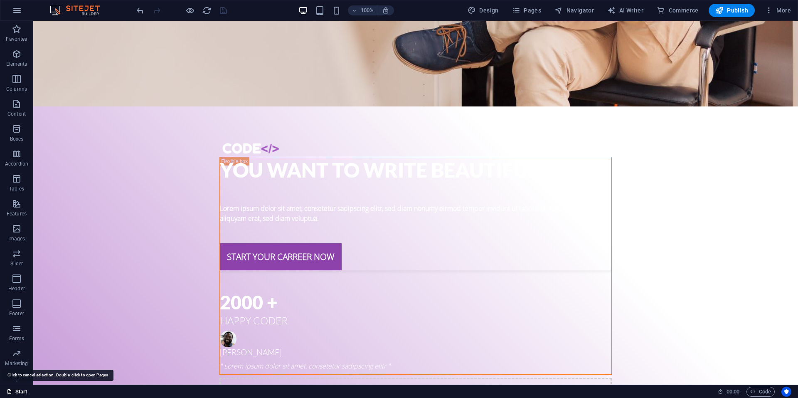
click at [21, 393] on link "Start" at bounding box center [17, 392] width 21 height 10
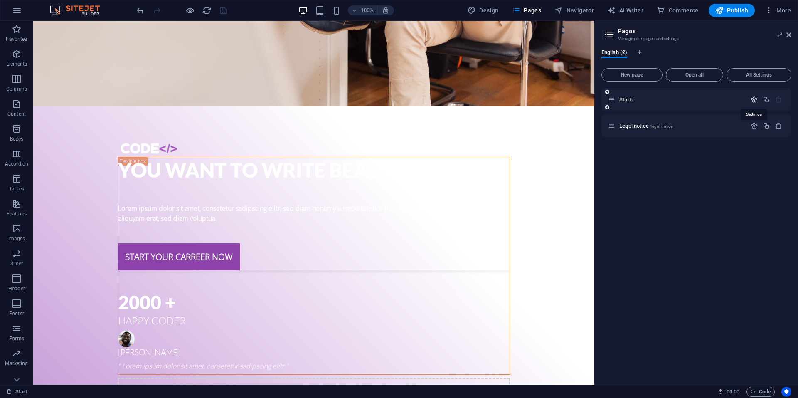
click at [756, 101] on icon "button" at bounding box center [754, 99] width 7 height 7
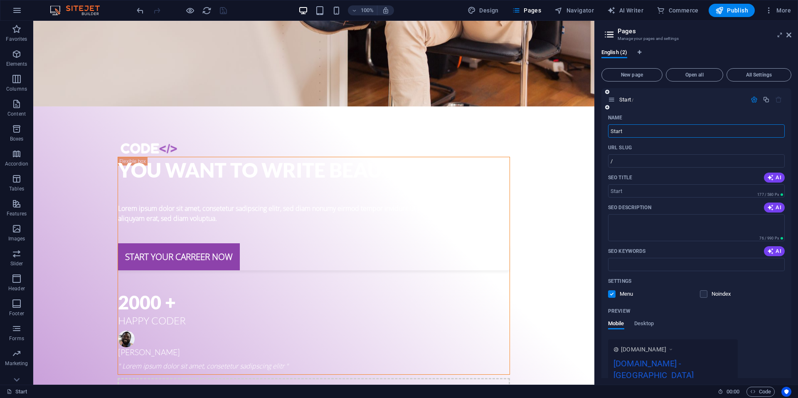
scroll to position [72, 0]
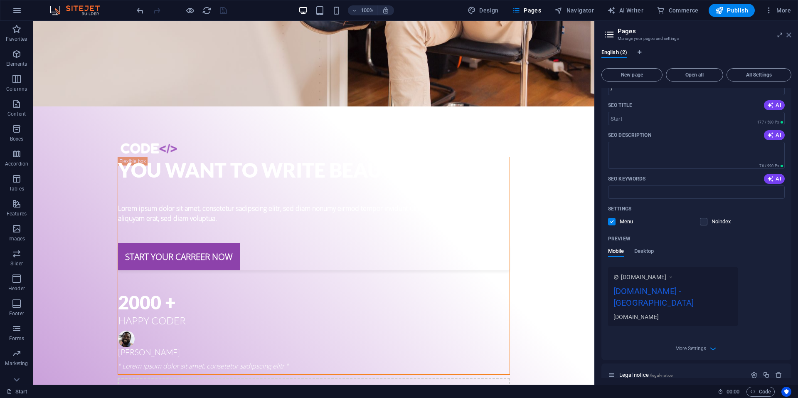
click at [791, 34] on icon at bounding box center [788, 35] width 5 height 7
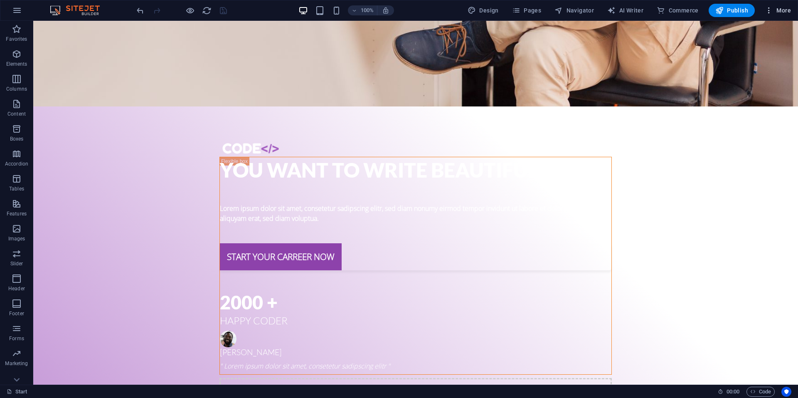
click at [770, 9] on icon "button" at bounding box center [769, 10] width 8 height 8
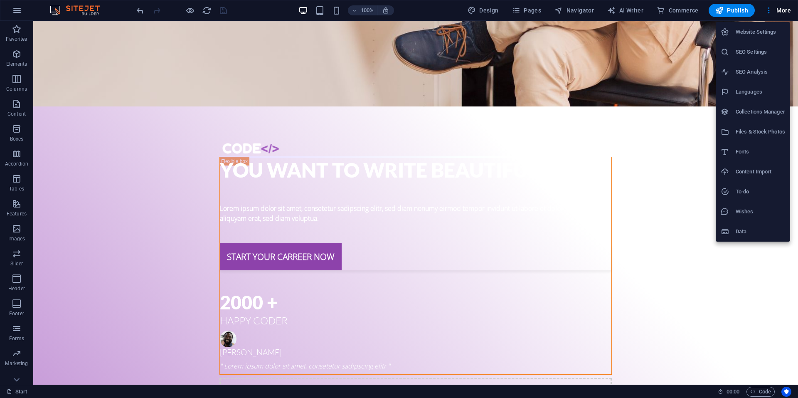
click at [756, 112] on h6 "Collections Manager" at bounding box center [760, 112] width 49 height 10
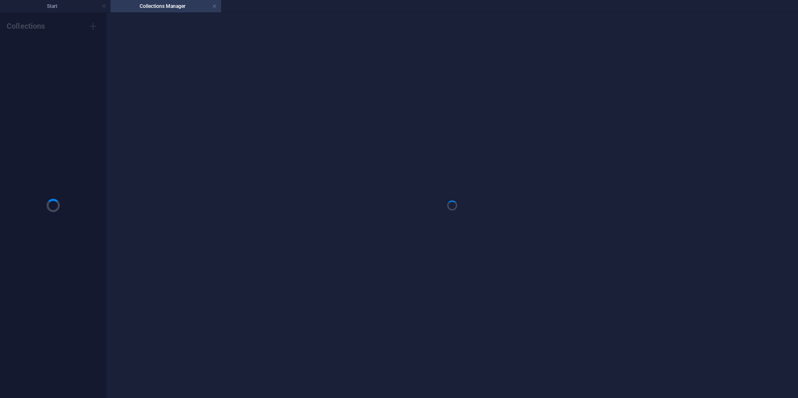
scroll to position [0, 0]
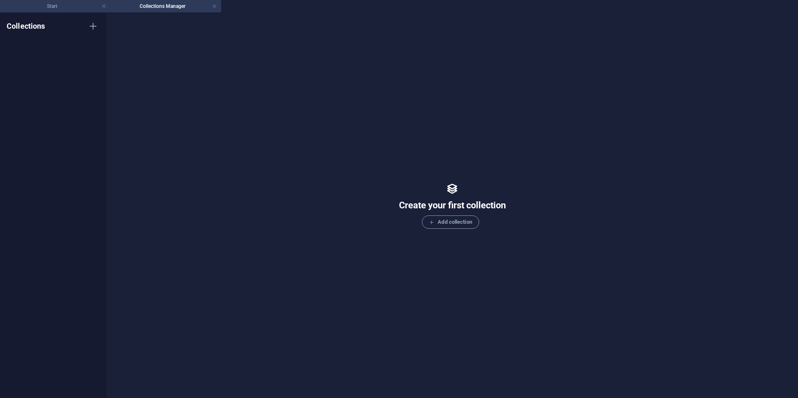
click at [64, 5] on h4 "Start" at bounding box center [55, 6] width 111 height 9
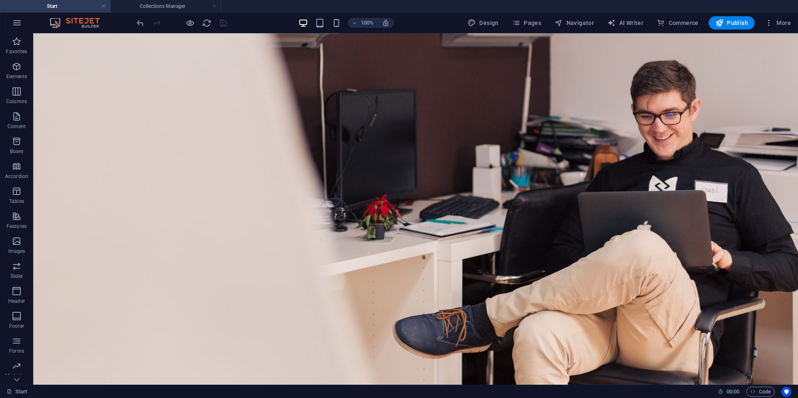
scroll to position [278, 0]
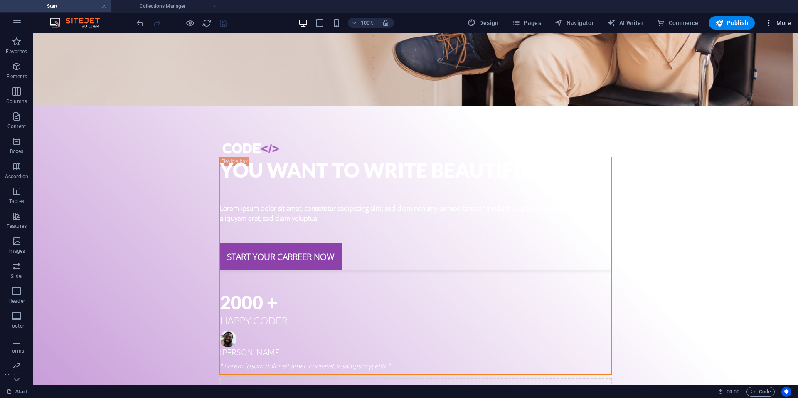
click at [776, 27] on button "More" at bounding box center [777, 22] width 33 height 13
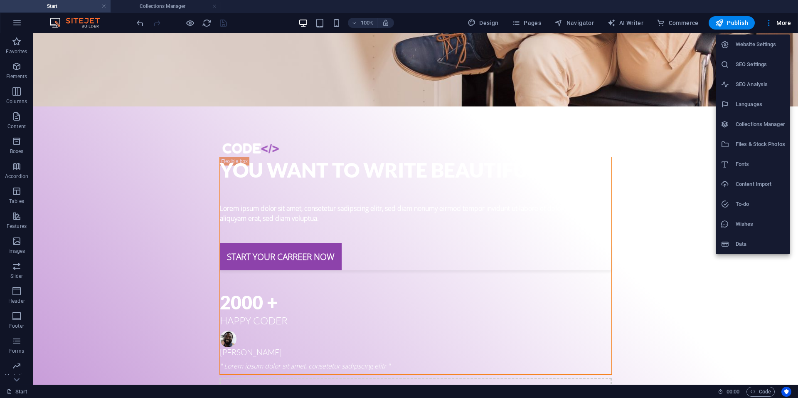
click at [760, 85] on h6 "SEO Analysis" at bounding box center [760, 84] width 49 height 10
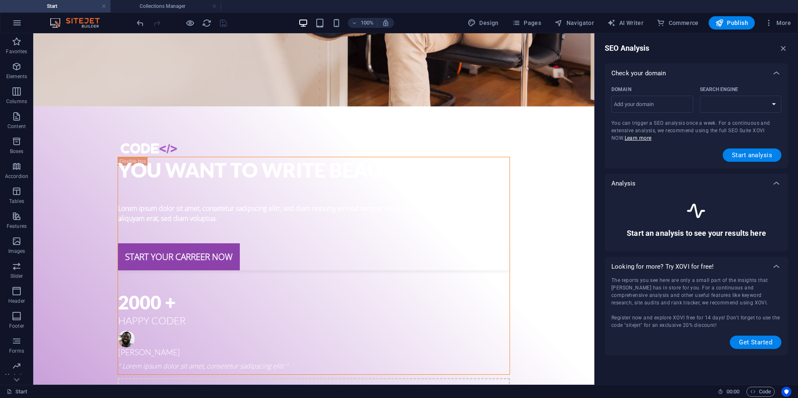
select select "google.com"
click at [784, 44] on icon "button" at bounding box center [783, 48] width 9 height 9
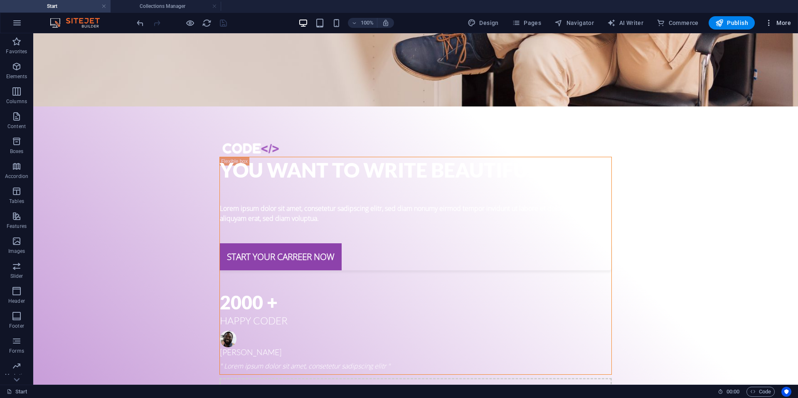
click at [781, 22] on span "More" at bounding box center [778, 23] width 26 height 8
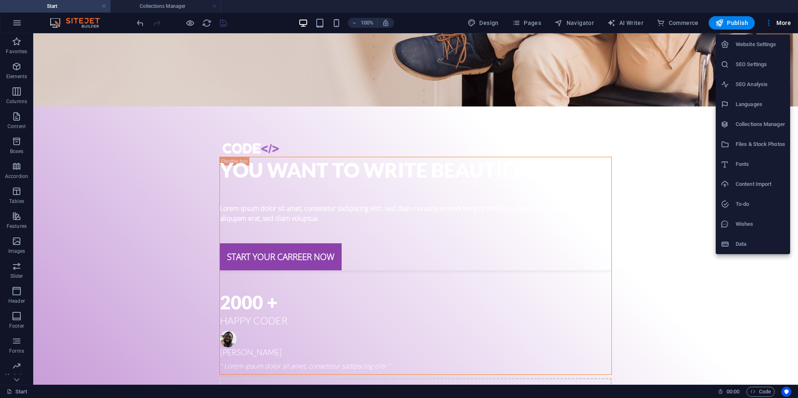
click at [755, 48] on h6 "Website Settings" at bounding box center [760, 44] width 49 height 10
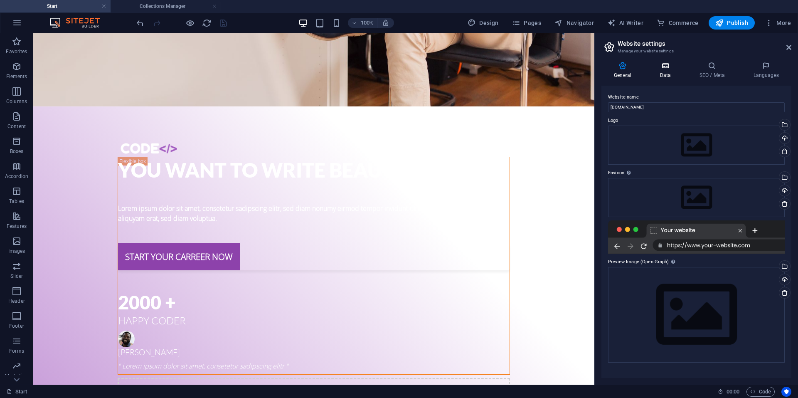
click at [662, 68] on icon at bounding box center [665, 66] width 36 height 8
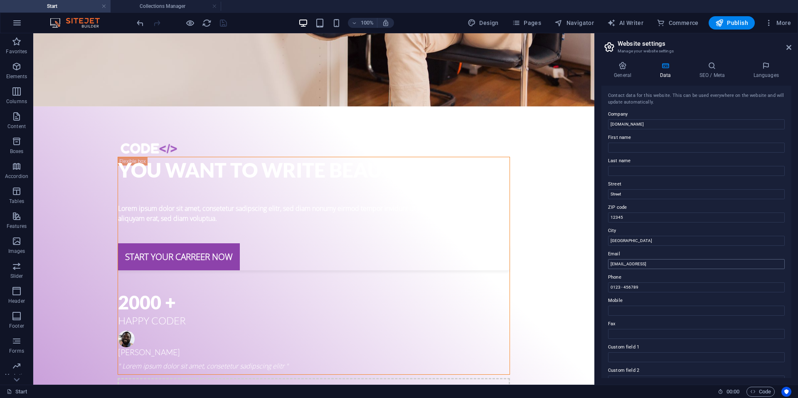
scroll to position [107, 0]
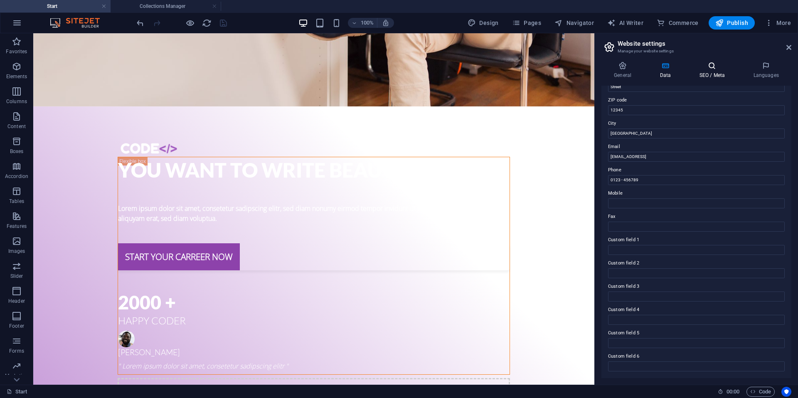
click at [710, 69] on icon at bounding box center [712, 66] width 51 height 8
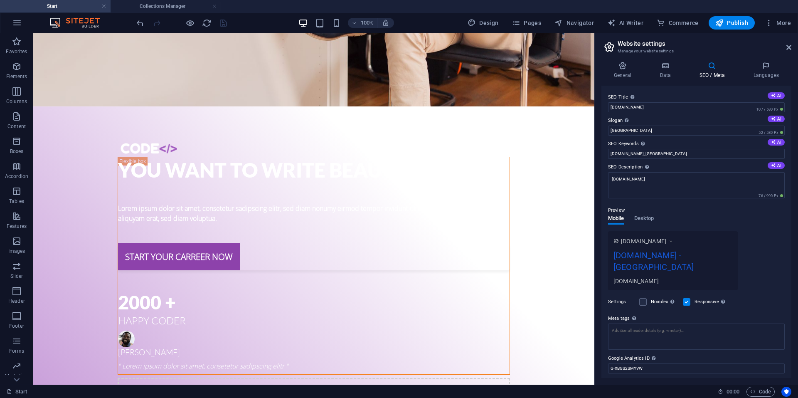
scroll to position [14, 0]
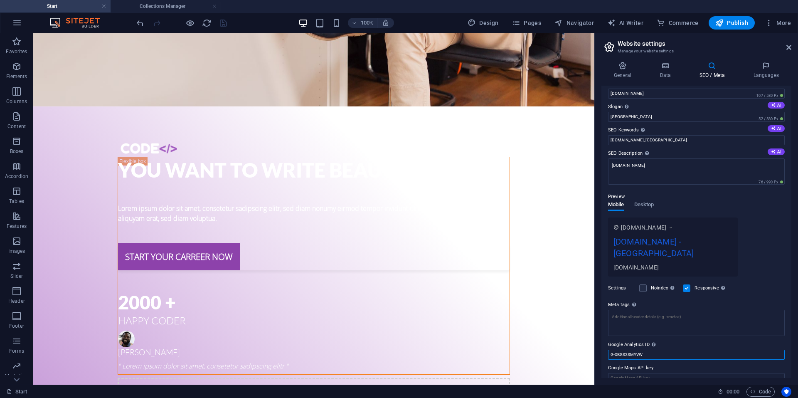
click at [650, 350] on input "G-XBGS2SMYVW" at bounding box center [696, 355] width 177 height 10
click at [405, 175] on div "You want to write beautiful code Lorem ipsum dolor sit amet, consetetur sadipsc…" at bounding box center [313, 243] width 561 height 977
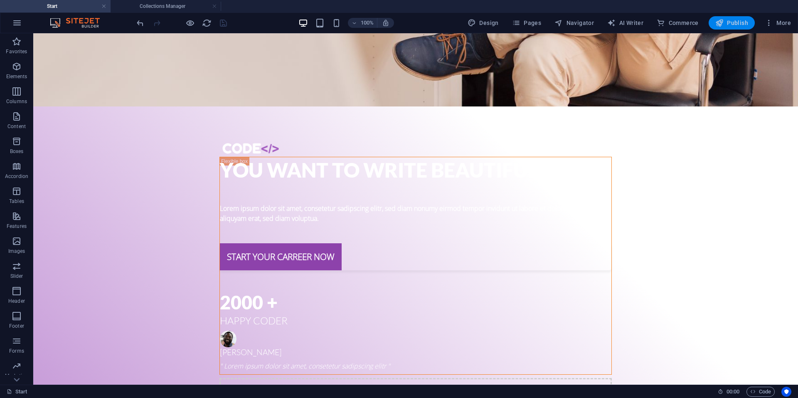
click at [741, 28] on button "Publish" at bounding box center [732, 22] width 46 height 13
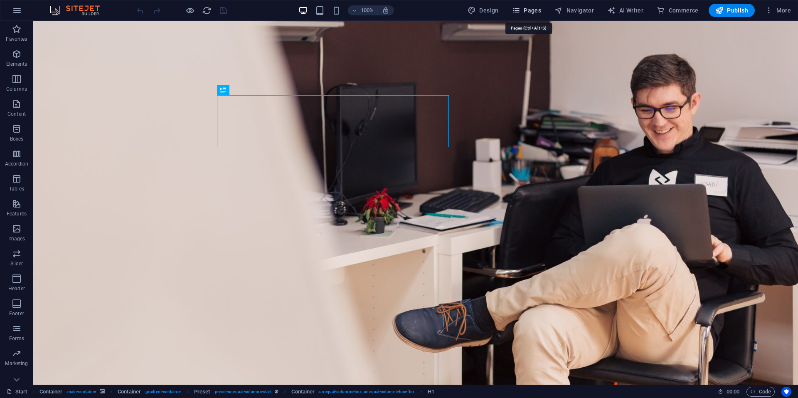
click at [533, 11] on span "Pages" at bounding box center [526, 10] width 29 height 8
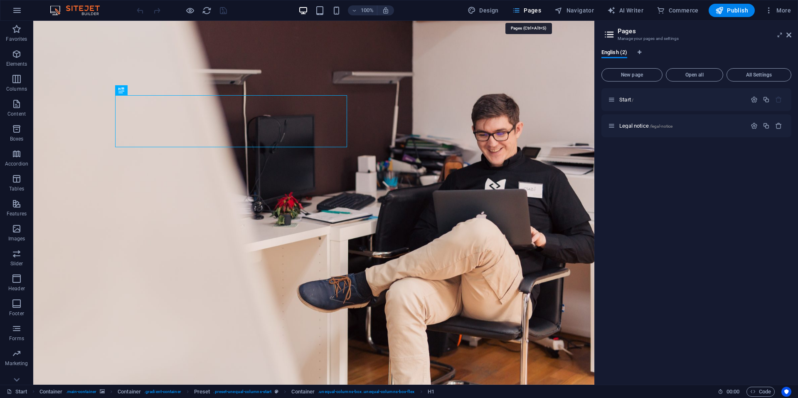
click at [533, 11] on span "Pages" at bounding box center [526, 10] width 29 height 8
click at [488, 7] on span "Design" at bounding box center [483, 10] width 31 height 8
select select "px"
select select "300"
select select "px"
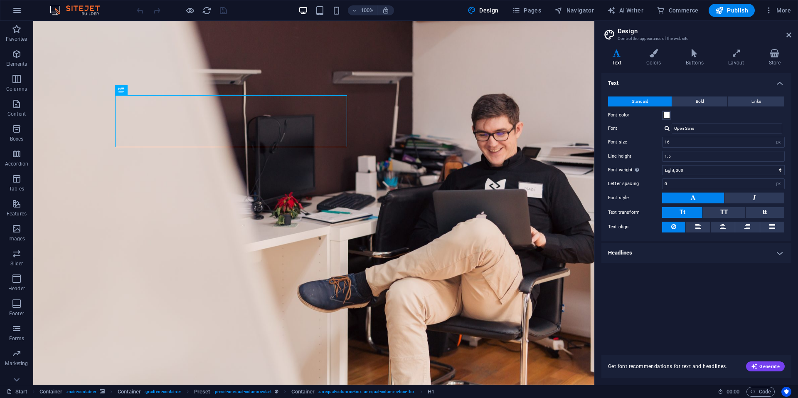
click at [683, 254] on h4 "Headlines" at bounding box center [696, 253] width 190 height 20
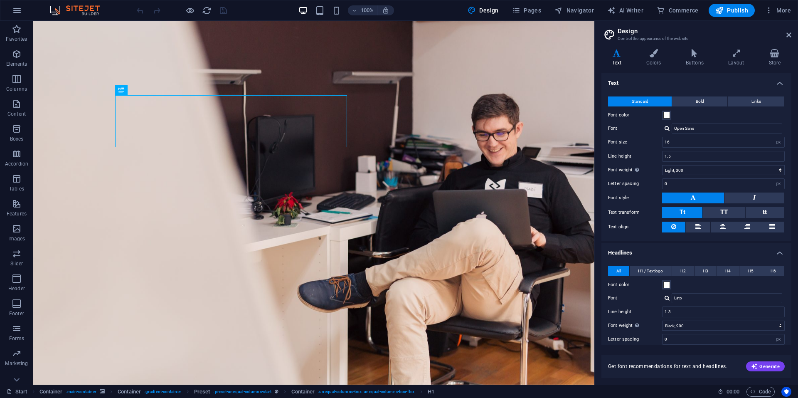
click at [683, 254] on h4 "Headlines" at bounding box center [696, 250] width 190 height 15
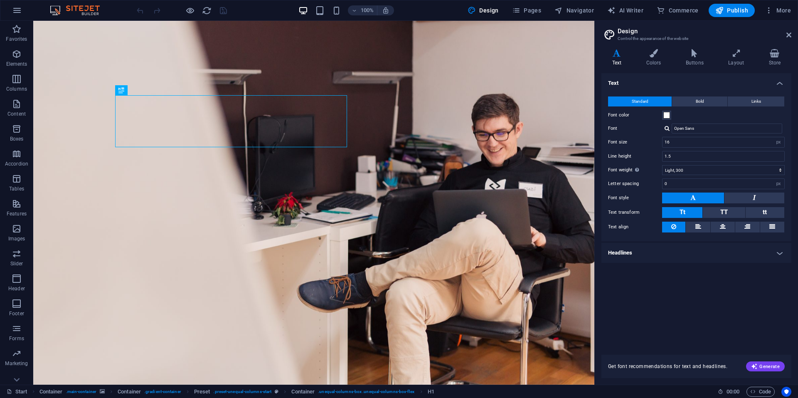
click at [775, 82] on h4 "Text" at bounding box center [696, 80] width 190 height 15
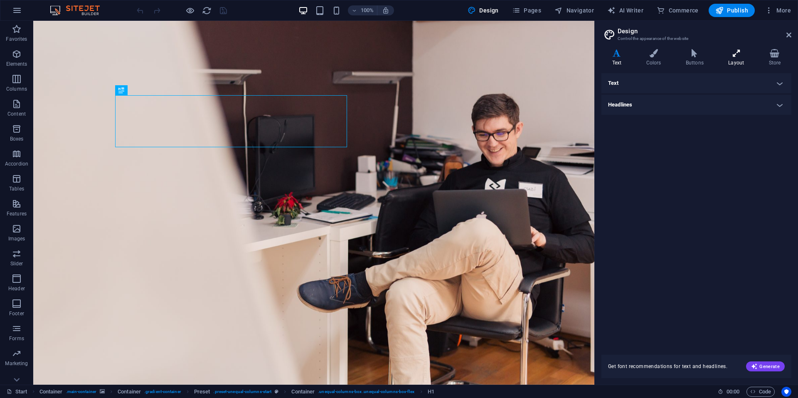
click at [735, 58] on h4 "Layout" at bounding box center [738, 57] width 40 height 17
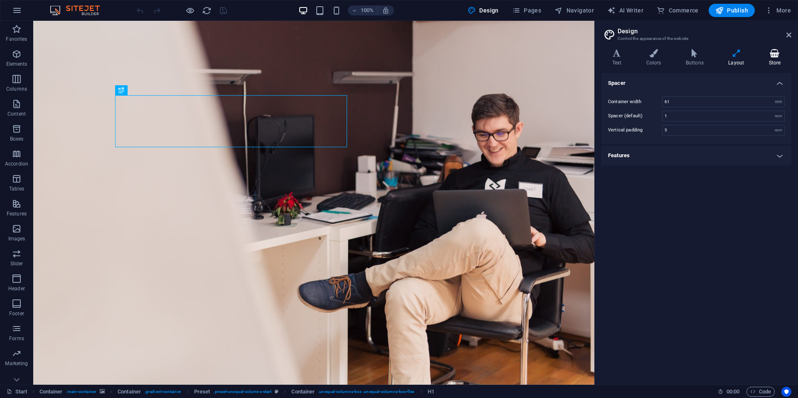
click at [768, 57] on icon at bounding box center [774, 53] width 33 height 8
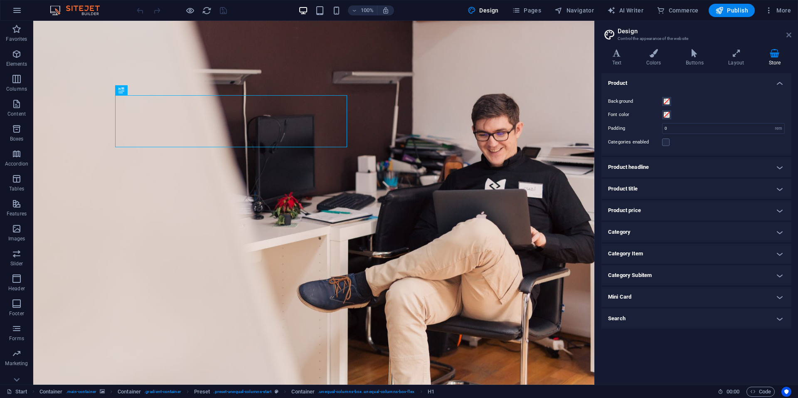
click at [790, 34] on icon at bounding box center [788, 35] width 5 height 7
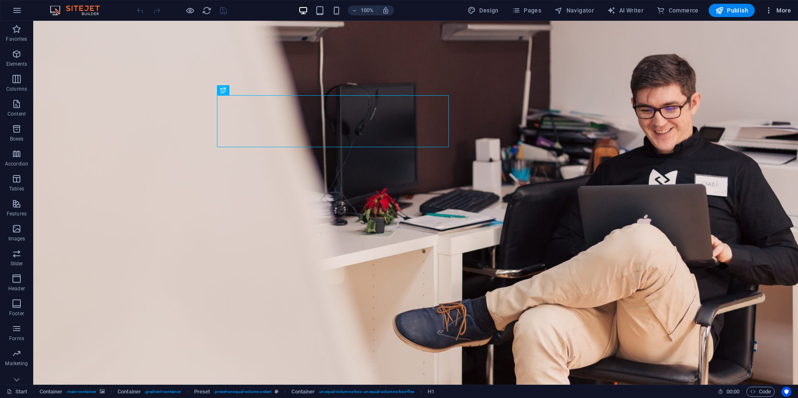
click at [768, 10] on icon "button" at bounding box center [769, 10] width 8 height 8
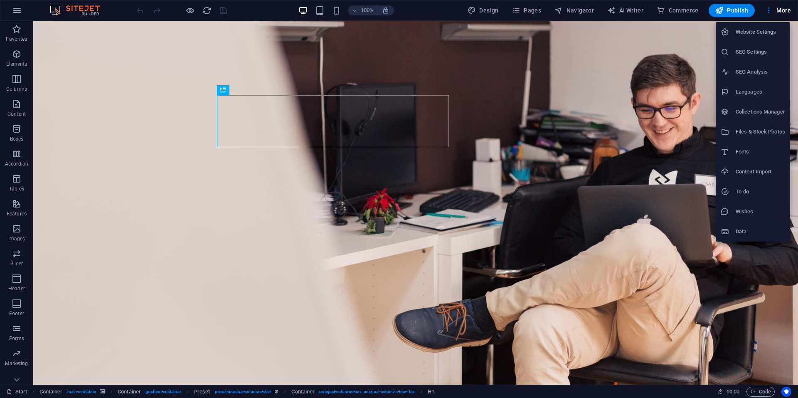
click at [17, 378] on div at bounding box center [399, 199] width 798 height 398
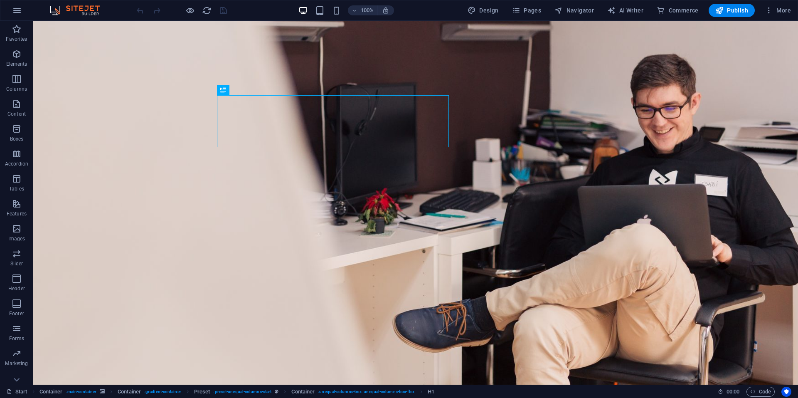
click at [17, 378] on div "Website Settings SEO Settings SEO Analysis Languages Collections Manager Files …" at bounding box center [399, 201] width 798 height 393
click at [17, 378] on icon at bounding box center [17, 380] width 12 height 12
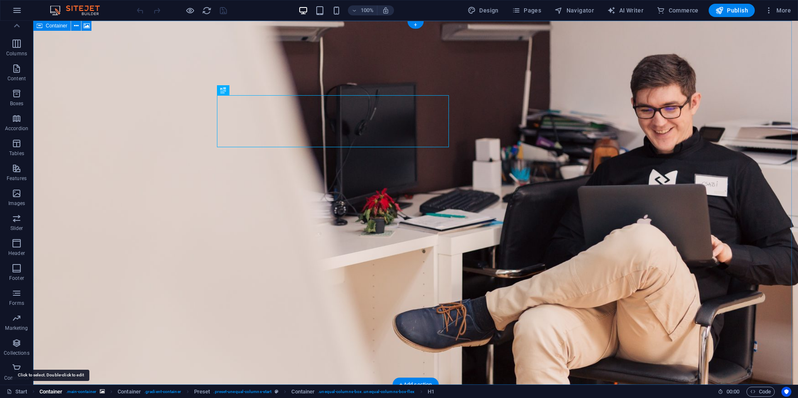
click at [52, 391] on span "Container" at bounding box center [50, 392] width 23 height 10
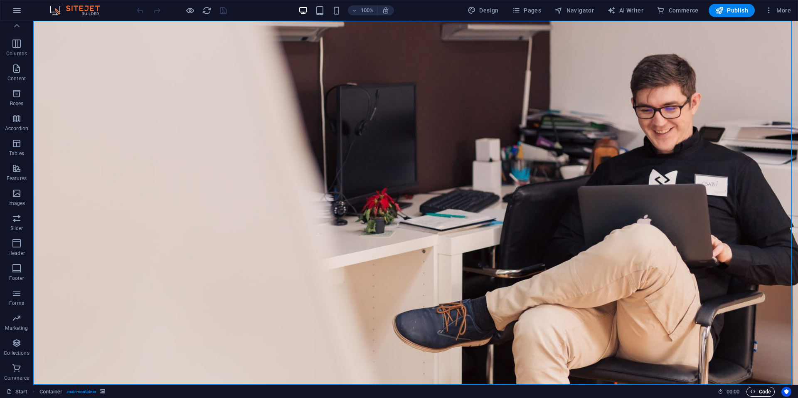
click at [754, 392] on icon "button" at bounding box center [752, 391] width 5 height 5
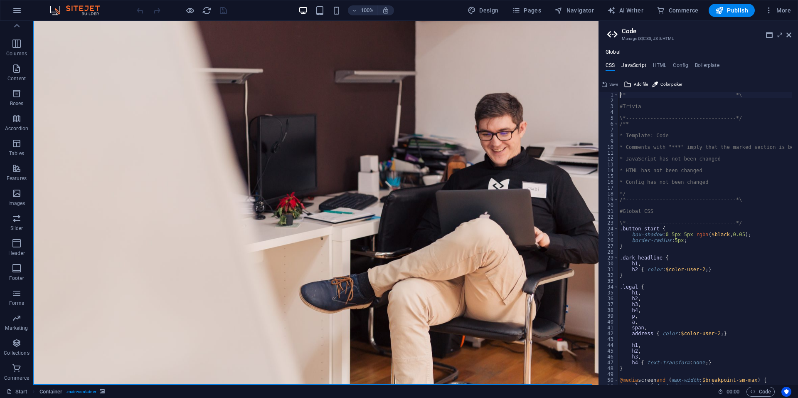
click at [638, 69] on h4 "JavaScript" at bounding box center [633, 66] width 25 height 9
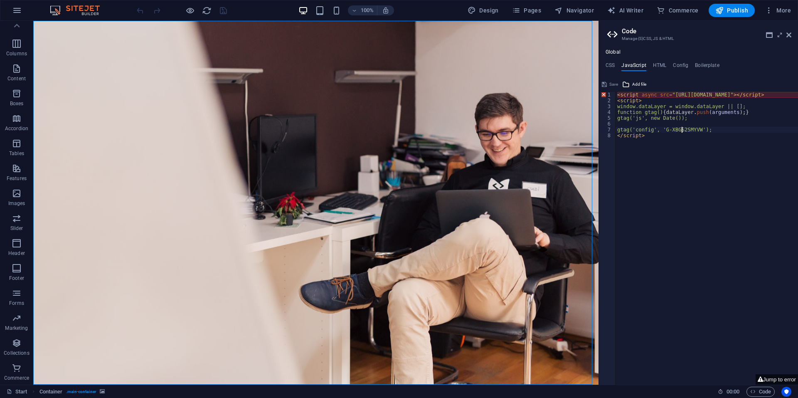
click at [681, 132] on div "< script async src = "https://www.googletagmanager.com/gtag/js?id=G-XBGS2SMYVW"…" at bounding box center [738, 241] width 244 height 298
click at [683, 146] on div "< script async src = "https://www.googletagmanager.com/gtag/js?id=G-XBGS2SMYVW"…" at bounding box center [738, 241] width 244 height 298
type textarea "</script>"
click at [661, 63] on h4 "HTML" at bounding box center [660, 66] width 14 height 9
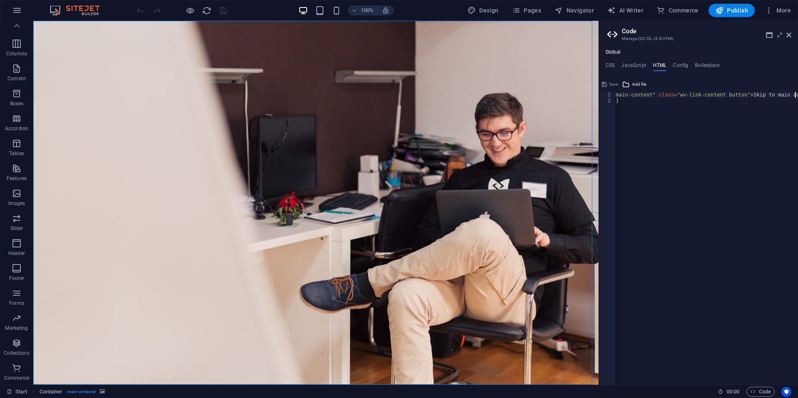
scroll to position [0, 0]
type textarea "{{content}}"
click at [686, 62] on div "Global CSS JavaScript HTML Config Boilerplate /*-------------------------------…" at bounding box center [698, 216] width 199 height 335
click at [684, 64] on h4 "Config" at bounding box center [680, 66] width 15 height 9
type textarea "$lh-headlines-all: (1.3, null, null);"
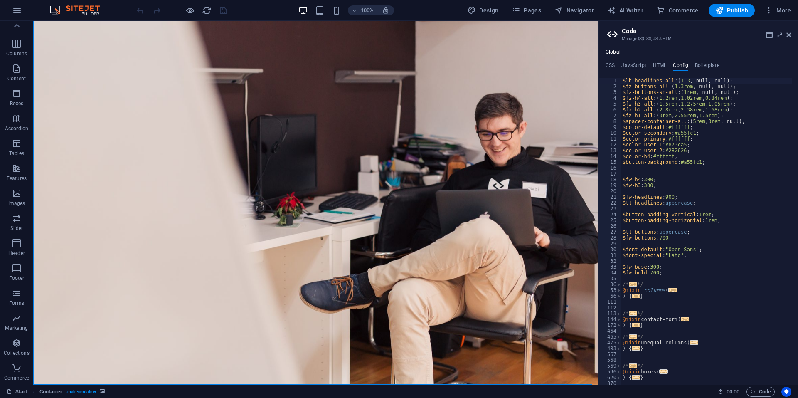
scroll to position [54, 0]
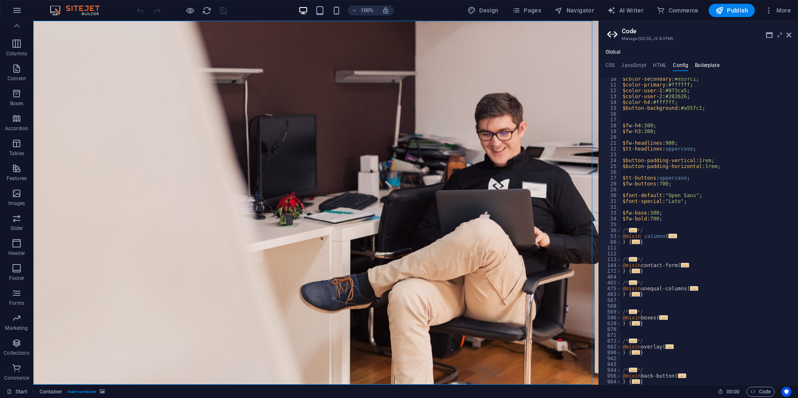
click at [707, 67] on h4 "Boilerplate" at bounding box center [707, 66] width 25 height 9
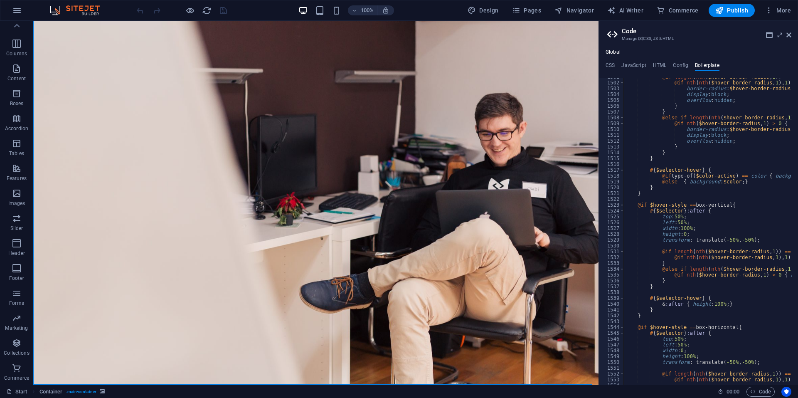
scroll to position [4991, 0]
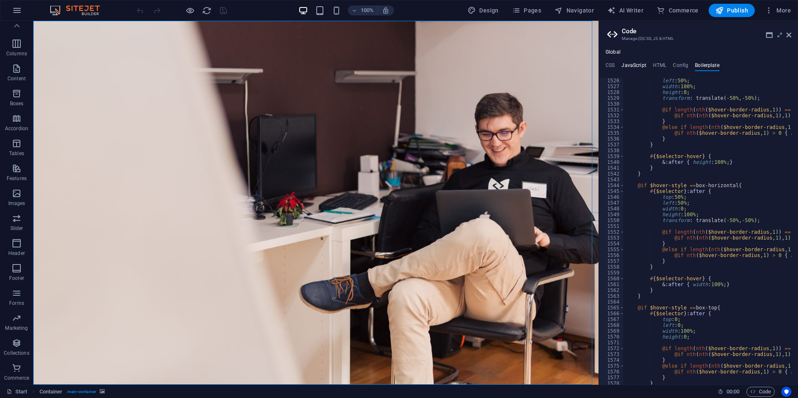
click at [631, 66] on h4 "JavaScript" at bounding box center [633, 66] width 25 height 9
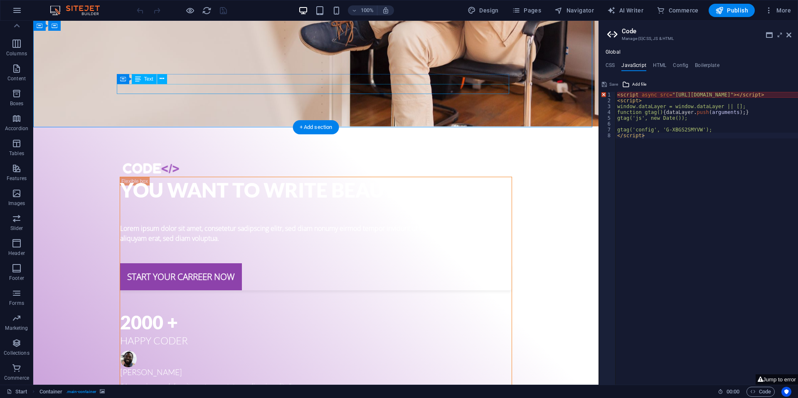
scroll to position [259, 0]
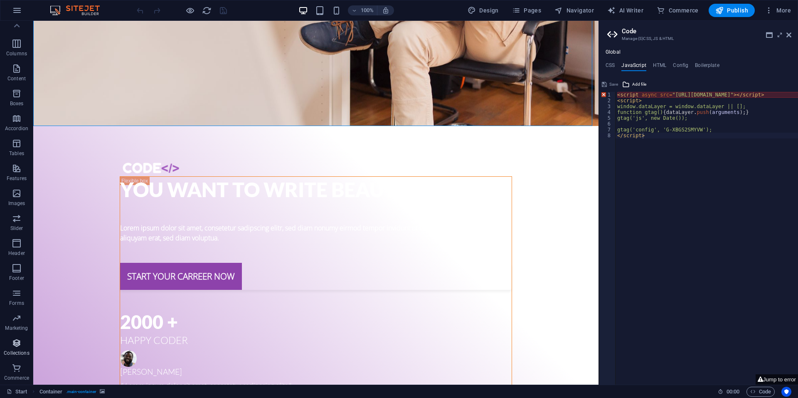
click at [23, 349] on span "Collections" at bounding box center [16, 348] width 33 height 20
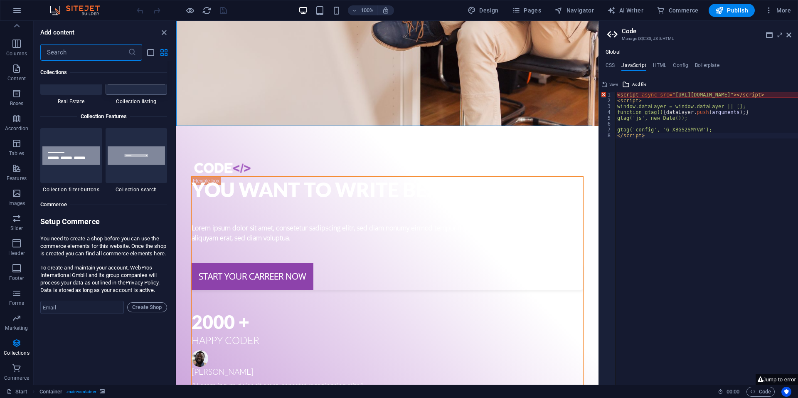
scroll to position [7877, 0]
click at [15, 394] on link "Start" at bounding box center [17, 392] width 21 height 10
click at [663, 137] on div "< script async src = "https://www.googletagmanager.com/gtag/js?id=G-XBGS2SMYVW"…" at bounding box center [738, 241] width 244 height 298
type textarea "gtag('config', 'G-XBGS2SMYVW'); </script>"
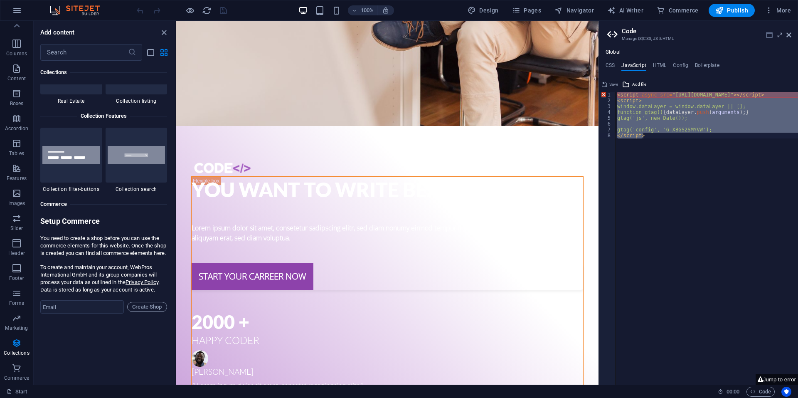
click at [771, 37] on icon at bounding box center [769, 35] width 7 height 7
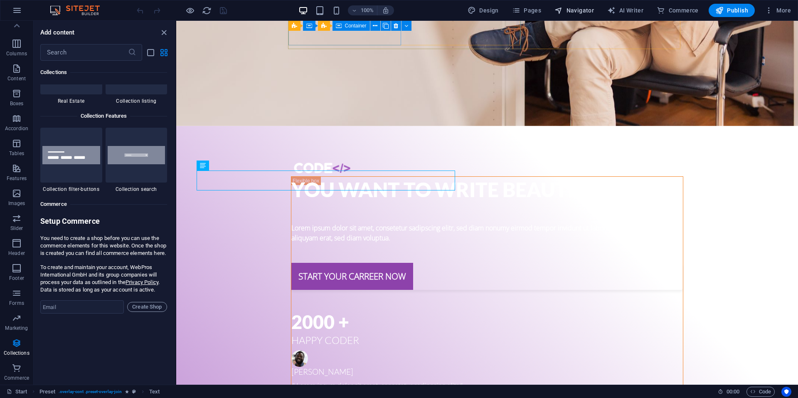
click at [588, 12] on span "Navigator" at bounding box center [573, 10] width 39 height 8
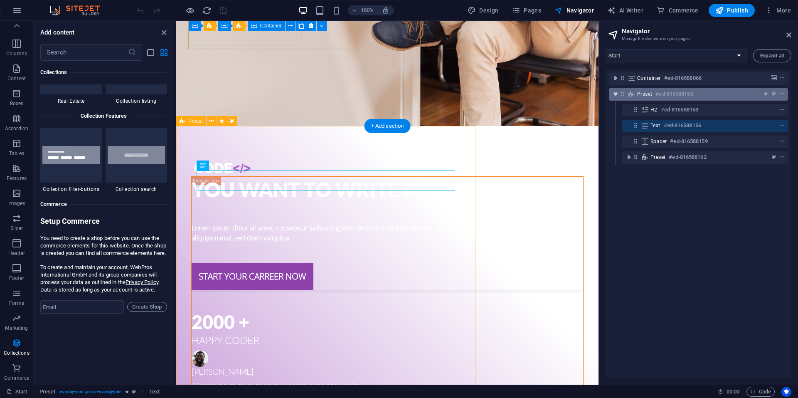
click at [615, 92] on icon "toggle-expand" at bounding box center [615, 94] width 8 height 8
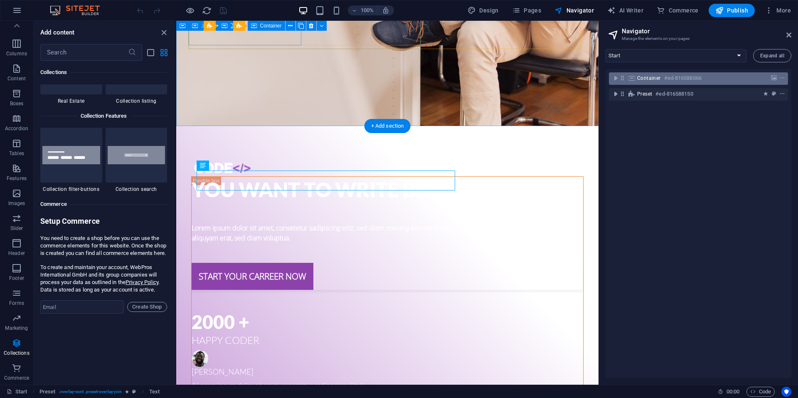
click at [645, 83] on div "Container #ed-816588066" at bounding box center [698, 78] width 179 height 12
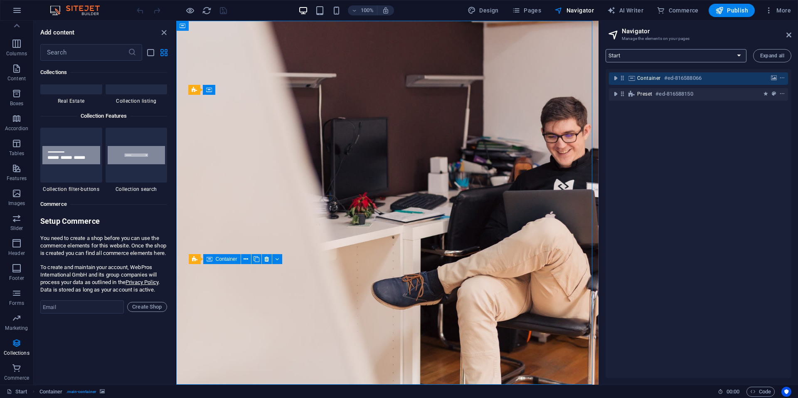
click at [704, 62] on select "Start Legal notice" at bounding box center [676, 55] width 141 height 13
click at [755, 396] on span "Code" at bounding box center [760, 392] width 21 height 10
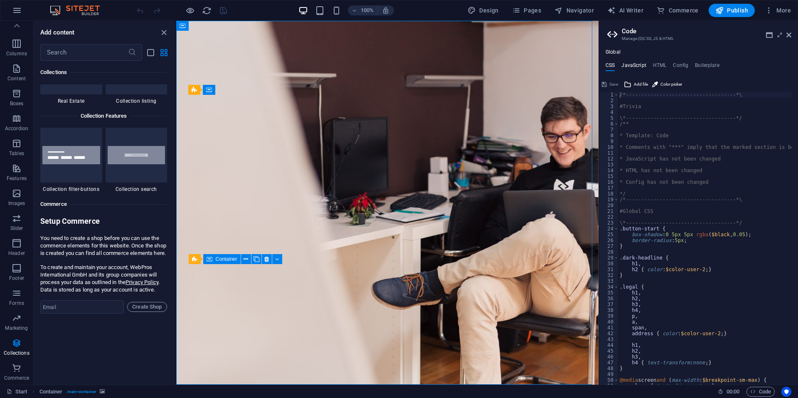
click at [630, 69] on h4 "JavaScript" at bounding box center [633, 66] width 25 height 9
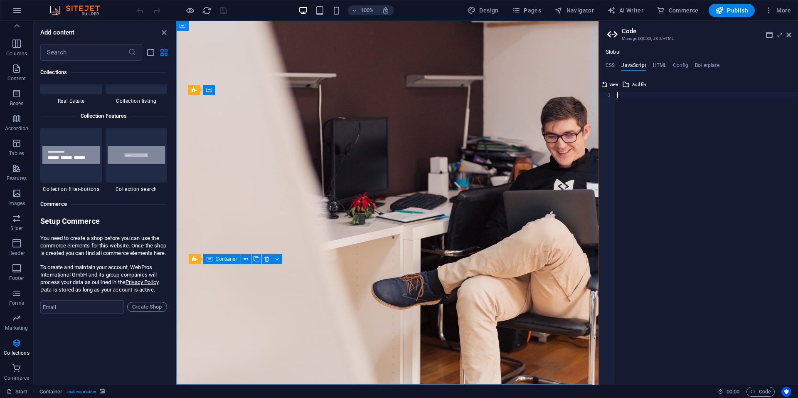
paste textarea "})(window,document,'script','dataLayer','GTM-TXLNRP94');</script>"
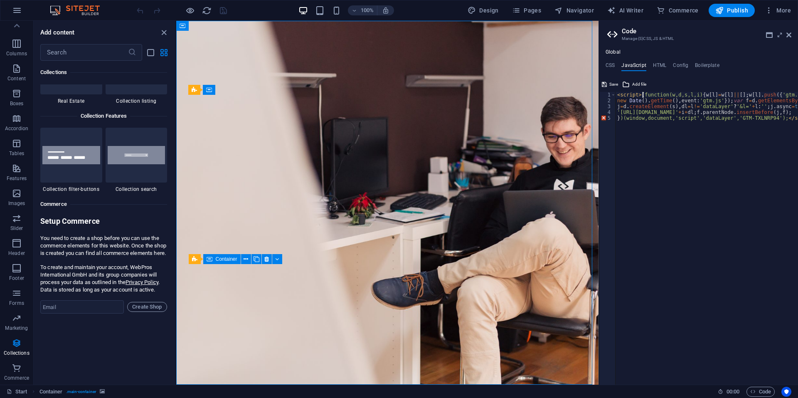
click at [642, 97] on div "< script > (function(w,d,s,l,i) { w [ l ] = w [ l ] || [ ] ; w [ l ] . push ({ …" at bounding box center [732, 241] width 233 height 298
click at [787, 121] on div "( function ( w , d , s , l , i ) { w [ l ] = w [ l ] || [ ] ; w [ l ] . push ({…" at bounding box center [732, 241] width 233 height 298
type textarea "})(window,document,'script','dataLayer','GTM-TXLNRP94');"
click at [787, 121] on div "( function ( w , d , s , l , i ) { w [ l ] = w [ l ] || [ ] ; w [ l ] . push ({…" at bounding box center [728, 241] width 233 height 298
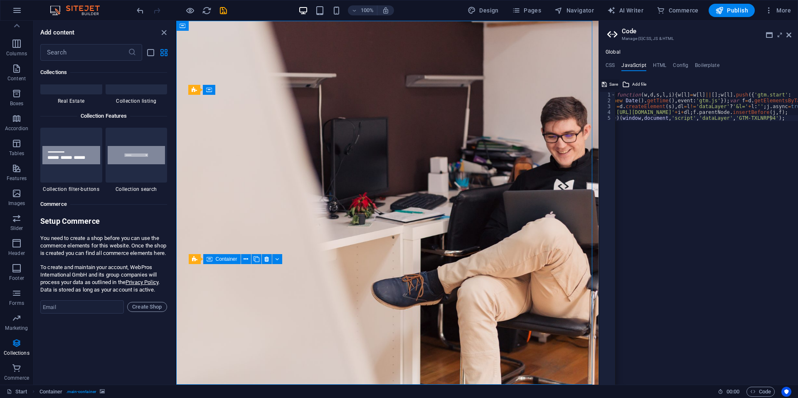
click at [613, 84] on span "Save" at bounding box center [613, 84] width 9 height 10
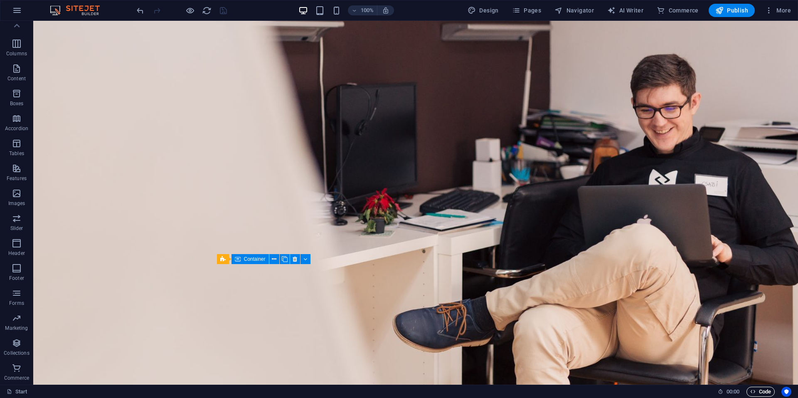
click at [766, 389] on span "Code" at bounding box center [760, 392] width 21 height 10
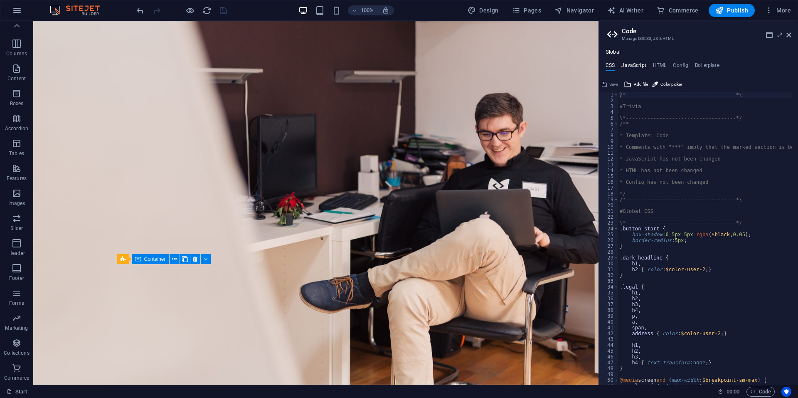
click at [644, 65] on h4 "JavaScript" at bounding box center [633, 66] width 25 height 9
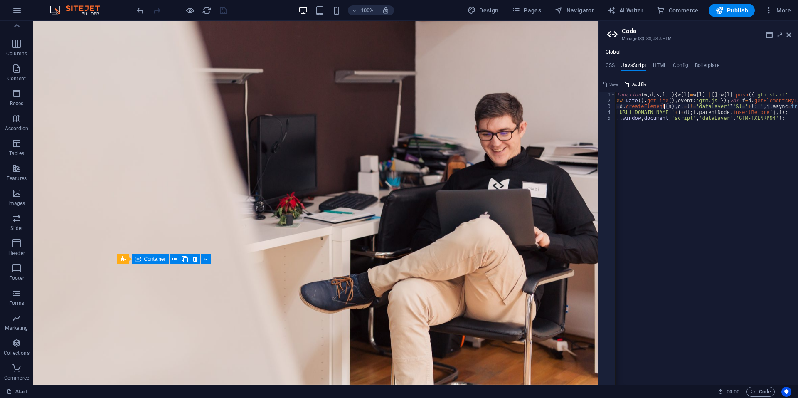
click at [664, 108] on div "( function ( w , d , s , l , i ) { w [ l ] = w [ l ] || [ ] ; w [ l ] . push ({…" at bounding box center [728, 241] width 233 height 298
type textarea "j=d.createElement(s),dl=l!='dataLayer'?'&l='+l:'';j.async=true;j.src="
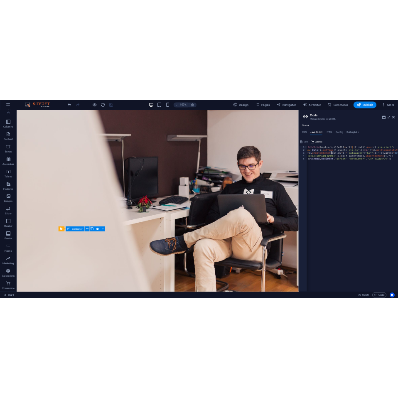
scroll to position [0, 0]
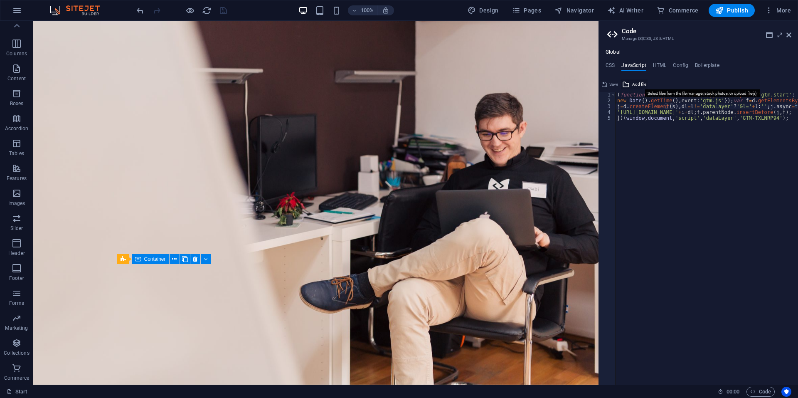
click at [633, 86] on span "Add file" at bounding box center [639, 84] width 14 height 10
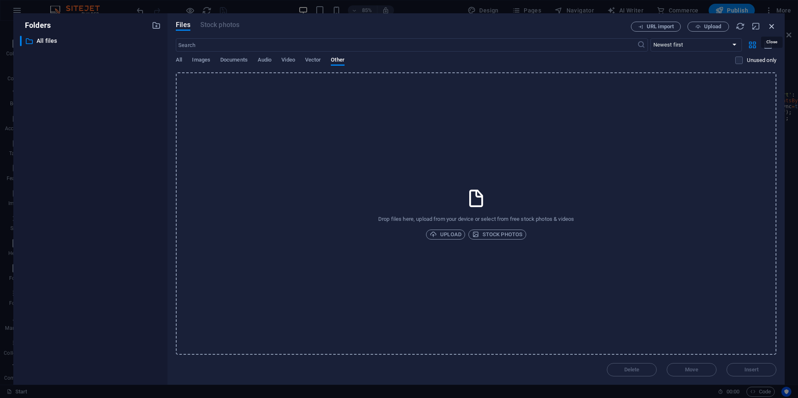
click at [769, 27] on icon "button" at bounding box center [771, 26] width 9 height 9
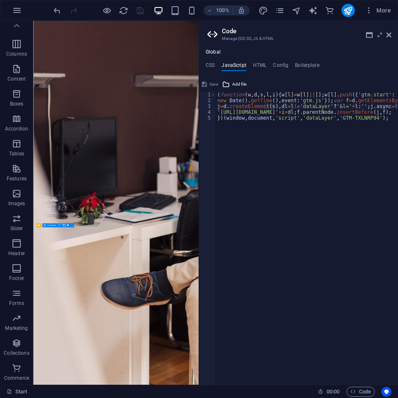
scroll to position [35, 0]
click at [262, 65] on h4 "HTML" at bounding box center [260, 66] width 14 height 9
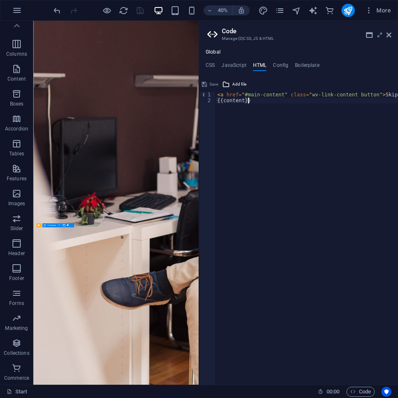
click at [304, 124] on div "< a href = "#main-content" class = "wv-link-content button" > Skip to main cont…" at bounding box center [328, 241] width 224 height 298
paste textarea "<!-- End Google Tag Manager (noscript) -->"
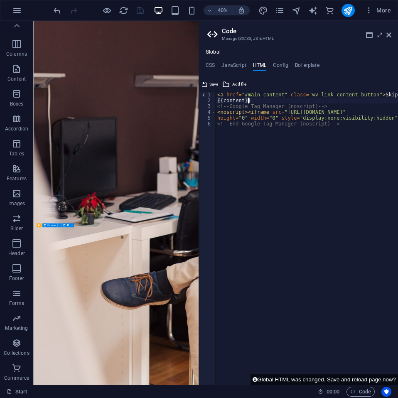
click at [263, 103] on div "< a href = "#main-content" class = "wv-link-content button" > Skip to main cont…" at bounding box center [329, 241] width 227 height 298
type textarea "{{content}}"
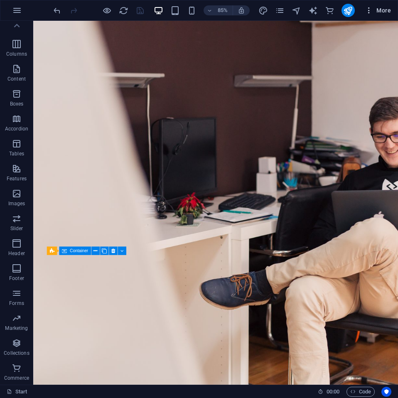
click at [375, 7] on span "More" at bounding box center [378, 10] width 26 height 8
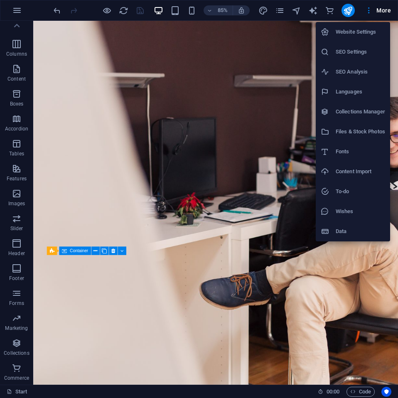
click at [362, 395] on div at bounding box center [199, 199] width 398 height 398
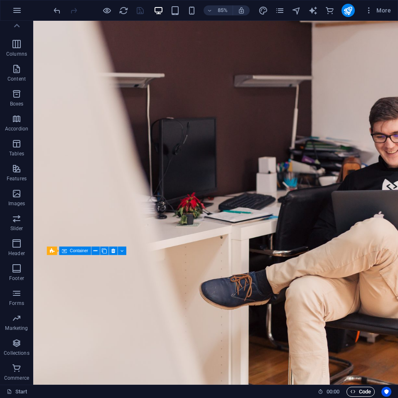
click at [356, 392] on span "Code" at bounding box center [360, 392] width 21 height 10
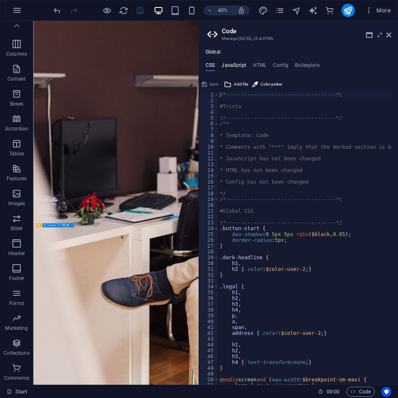
drag, startPoint x: 229, startPoint y: 60, endPoint x: 229, endPoint y: 66, distance: 5.4
click at [229, 66] on div "Global CSS JavaScript HTML Config Boilerplate /*-------------------------------…" at bounding box center [298, 217] width 199 height 336
click at [229, 66] on h4 "JavaScript" at bounding box center [234, 66] width 25 height 9
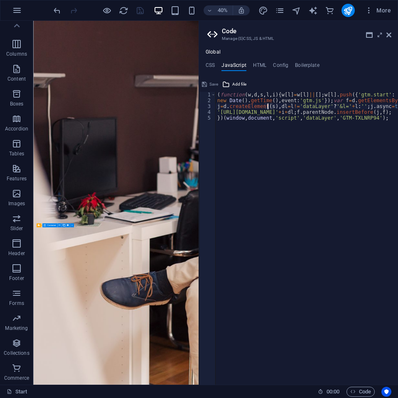
click at [279, 143] on div "( function ( w , d , s , l , i ) { w [ l ] = w [ l ] || [ ] ; w [ l ] . push ({…" at bounding box center [332, 241] width 233 height 298
type textarea "})(window,document,'script','dataLayer','GTM-TXLNRP94');"
click at [335, 145] on div "( function ( w , d , s , l , i ) { w [ l ] = w [ l ] || [ ] ; w [ l ] . push ({…" at bounding box center [332, 241] width 233 height 298
click at [341, 204] on div "( function ( w , d , s , l , i ) { w [ l ] = w [ l ] || [ ] ; w [ l ] . push ({…" at bounding box center [332, 241] width 233 height 298
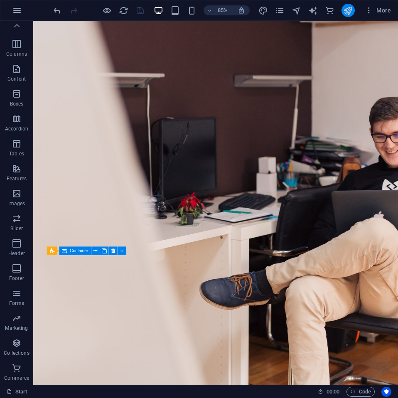
click at [354, 9] on button "publish" at bounding box center [348, 10] width 13 height 13
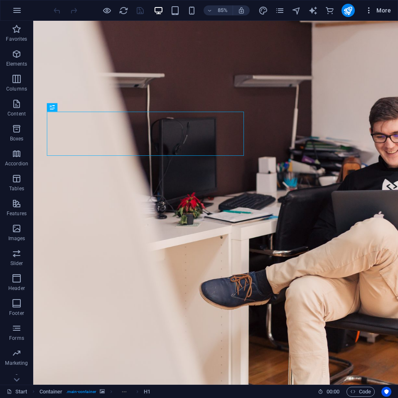
click at [374, 11] on span "More" at bounding box center [378, 10] width 26 height 8
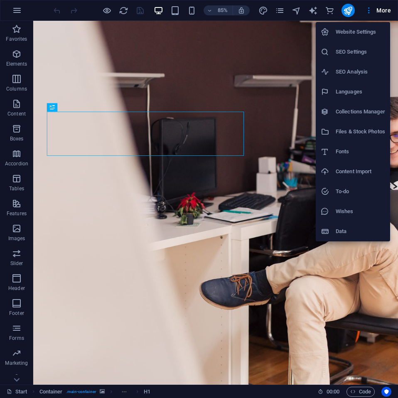
click at [355, 50] on h6 "SEO Settings" at bounding box center [360, 52] width 49 height 10
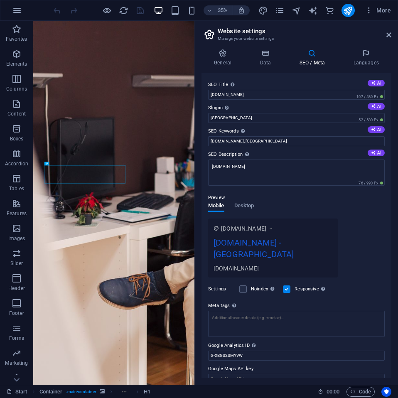
scroll to position [1, 0]
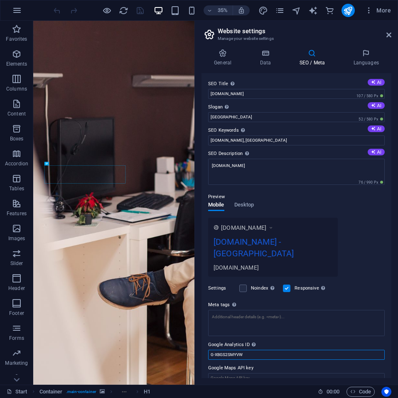
click at [286, 350] on input "G-XBGS2SMYVW" at bounding box center [296, 355] width 177 height 10
type input "G"
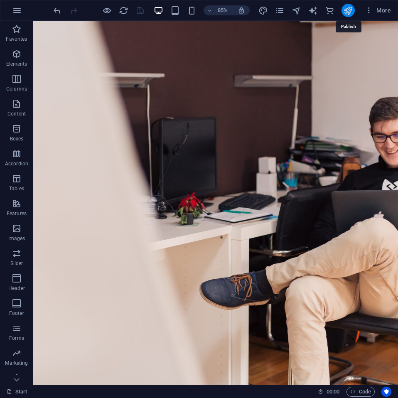
click at [347, 11] on icon "publish" at bounding box center [348, 11] width 10 height 10
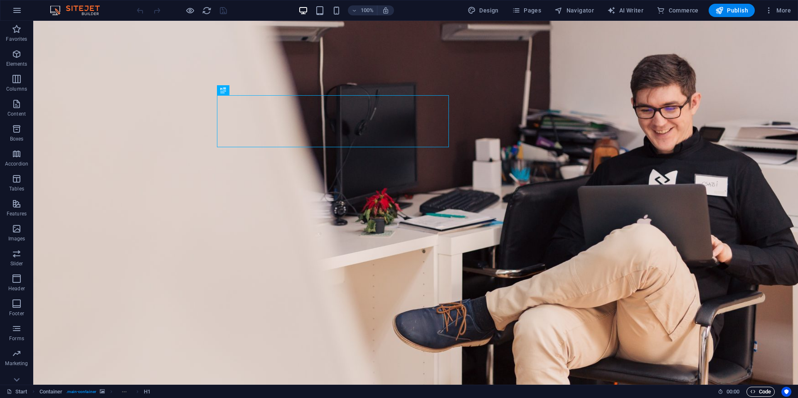
click at [398, 391] on span "Code" at bounding box center [760, 392] width 21 height 10
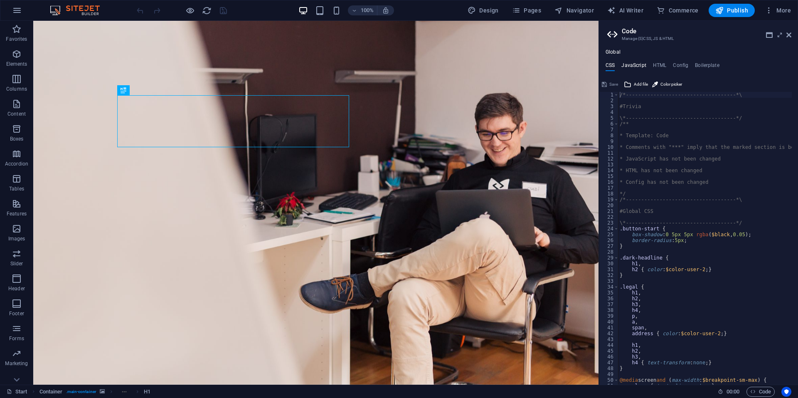
click at [398, 66] on h4 "JavaScript" at bounding box center [633, 66] width 25 height 9
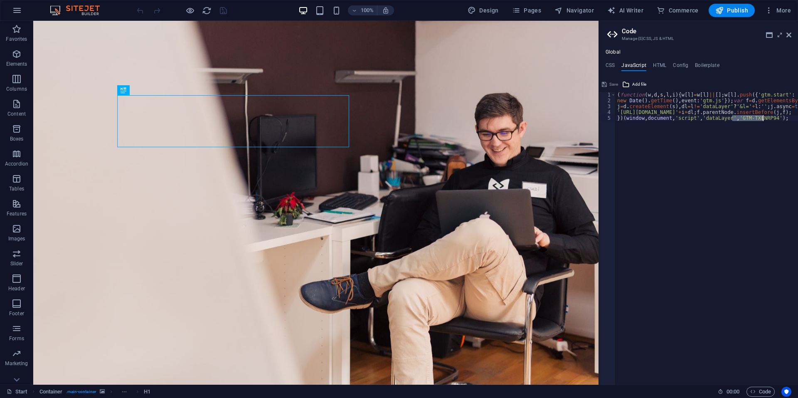
drag, startPoint x: 733, startPoint y: 120, endPoint x: 764, endPoint y: 120, distance: 31.2
click at [398, 120] on div "( function ( w , d , s , l , i ) { w [ l ] = w [ l ] || [ ] ; w [ l ] . push ({…" at bounding box center [732, 241] width 233 height 298
type textarea "})(window,document,'script','dataLayer','GTM-TXLNRP94');"
click at [398, 199] on div "( function ( w , d , s , l , i ) { w [ l ] = w [ l ] || [ ] ; w [ l ] . push ({…" at bounding box center [724, 241] width 233 height 298
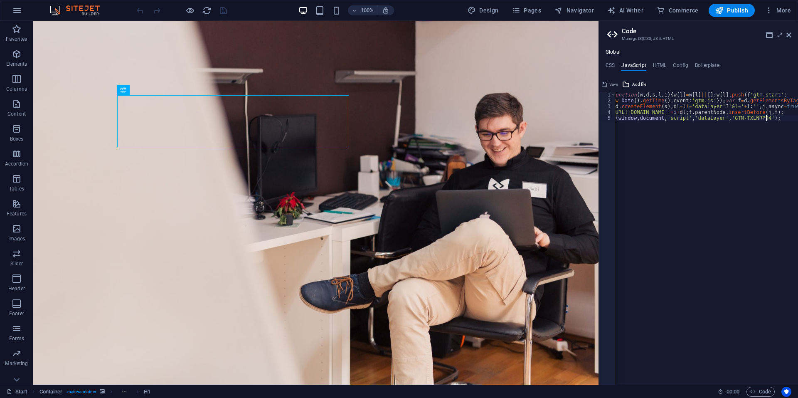
scroll to position [0, 0]
click at [398, 138] on div "( function ( w , d , s , l , i ) { w [ l ] = w [ l ] || [ ] ; w [ l ] . push ({…" at bounding box center [732, 241] width 233 height 298
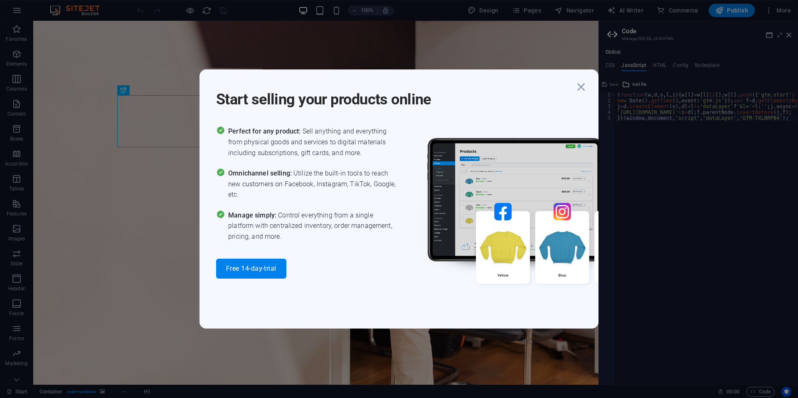
click at [352, 242] on div "Perfect for any product: Sell anything and everything from physical goods and s…" at bounding box center [307, 202] width 183 height 152
drag, startPoint x: 352, startPoint y: 242, endPoint x: 429, endPoint y: 191, distance: 92.0
click at [352, 242] on div "Perfect for any product: Sell anything and everything from physical goods and s…" at bounding box center [307, 202] width 183 height 152
click at [398, 86] on icon "button" at bounding box center [581, 86] width 15 height 15
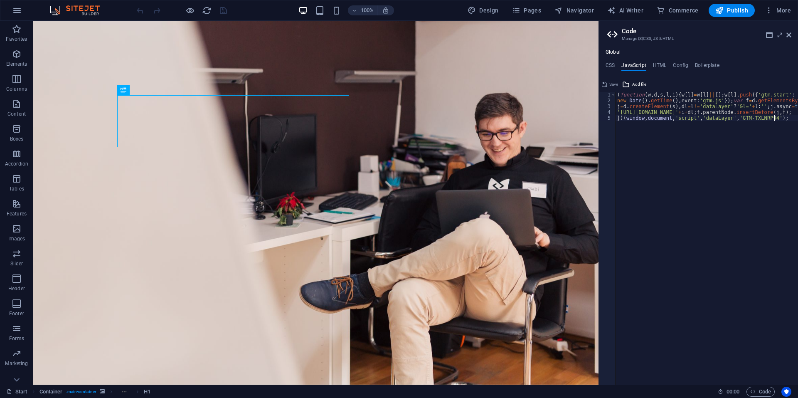
scroll to position [0, 12]
click at [398, 137] on div "( function ( w , d , s , l , i ) { w [ l ] = w [ l ] || [ ] ; w [ l ] . push ({…" at bounding box center [732, 241] width 233 height 298
click at [398, 63] on h4 "HTML" at bounding box center [660, 66] width 14 height 9
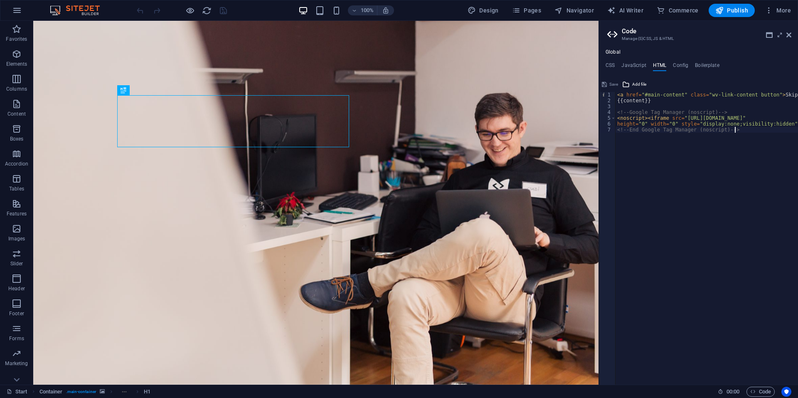
click at [398, 127] on div "< a href = "#main-content" class = "wv-link-content button" > Skip to main cont…" at bounding box center [729, 241] width 227 height 298
drag, startPoint x: 749, startPoint y: 133, endPoint x: 609, endPoint y: 111, distance: 142.3
click at [398, 111] on div "<!-- End Google Tag Manager (noscript) --> 1 2 3 4 5 6 7 < a href = "#main-cont…" at bounding box center [698, 238] width 199 height 293
paste textarea "End Google Tag Manager (noscript) -->"
type textarea "<!-- End Google Tag Manager (noscript) -->"
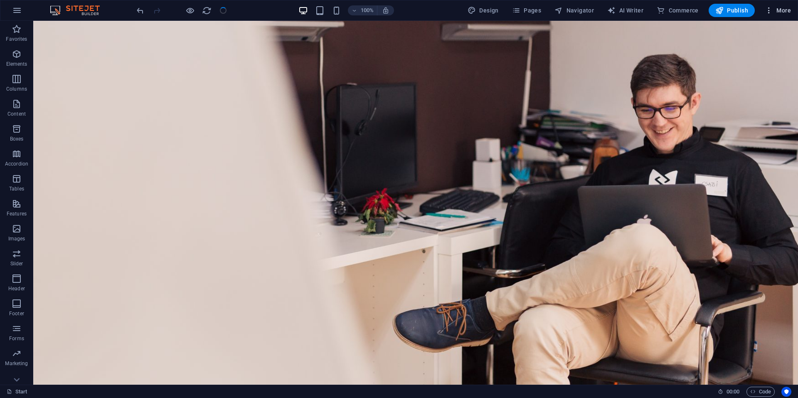
click at [398, 7] on icon "button" at bounding box center [769, 10] width 8 height 8
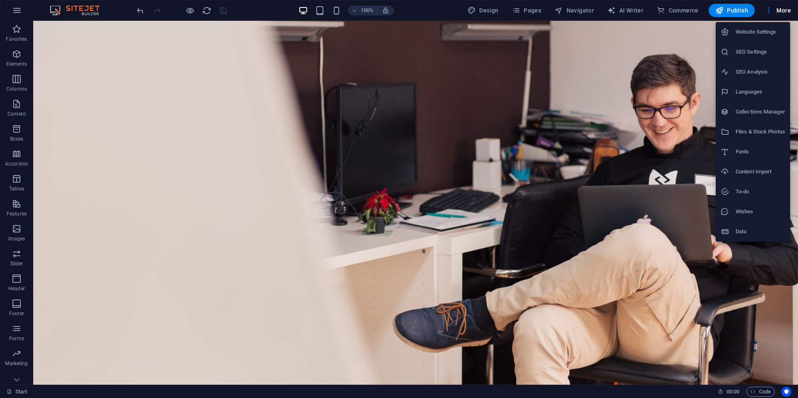
click at [398, 53] on h6 "SEO Settings" at bounding box center [760, 52] width 49 height 10
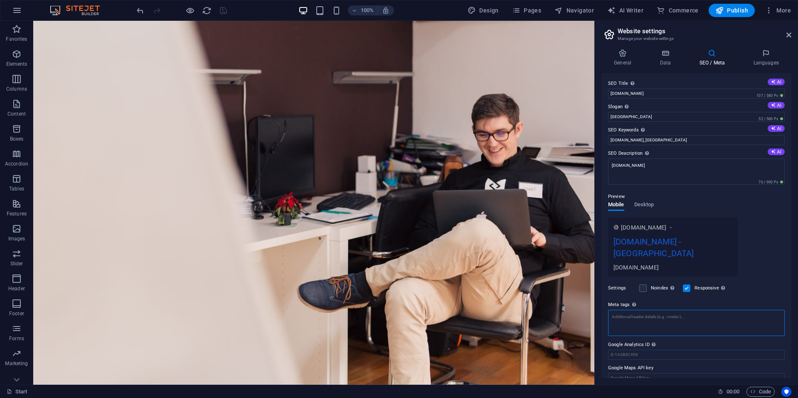
scroll to position [0, 0]
click at [398, 311] on textarea "Meta tags Enter HTML code here that will be placed inside the tags of your webs…" at bounding box center [696, 327] width 177 height 32
paste textarea "<!-- Google Tag Manager --> <script>(function(w,d,s,l,i){w[l]=w[l]||[];w[l].pus…"
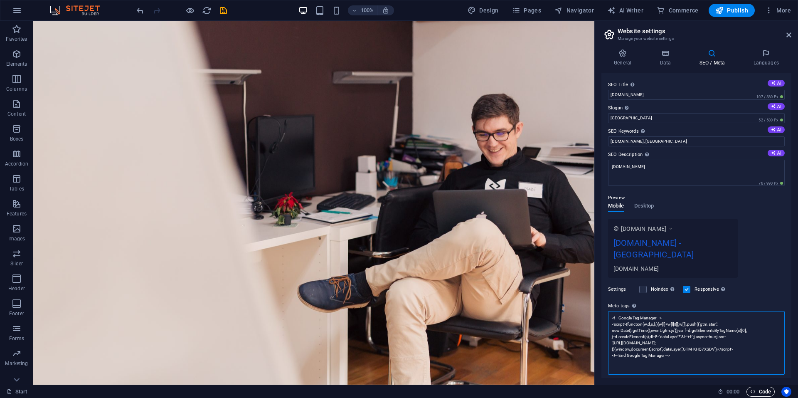
type textarea "<!-- Google Tag Manager --> <script>(function(w,d,s,l,i){w[l]=w[l]||[];w[l].pus…"
click at [398, 396] on span "Code" at bounding box center [760, 392] width 21 height 10
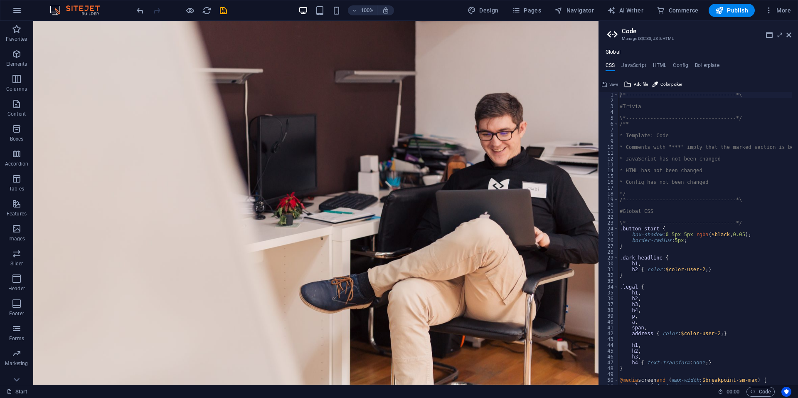
click at [398, 61] on div "Global CSS JavaScript HTML Config Boilerplate /*-------------------------------…" at bounding box center [698, 216] width 199 height 335
click at [398, 67] on h4 "JavaScript" at bounding box center [633, 66] width 25 height 9
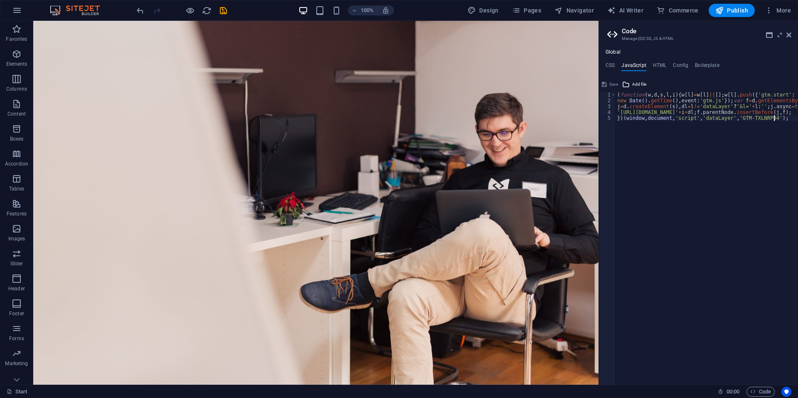
click at [398, 134] on div "( function ( w , d , s , l , i ) { w [ l ] = w [ l ] || [ ] ; w [ l ] . push ({…" at bounding box center [732, 241] width 233 height 298
type textarea "'[URL][DOMAIN_NAME]; })(window,document,'script','dataLayer','GTM-TXLNRP94');"
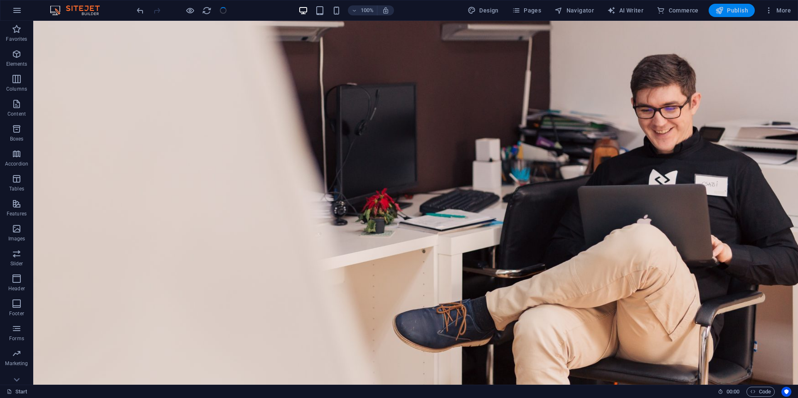
click at [398, 11] on span "Publish" at bounding box center [731, 10] width 33 height 8
